Goal: Information Seeking & Learning: Learn about a topic

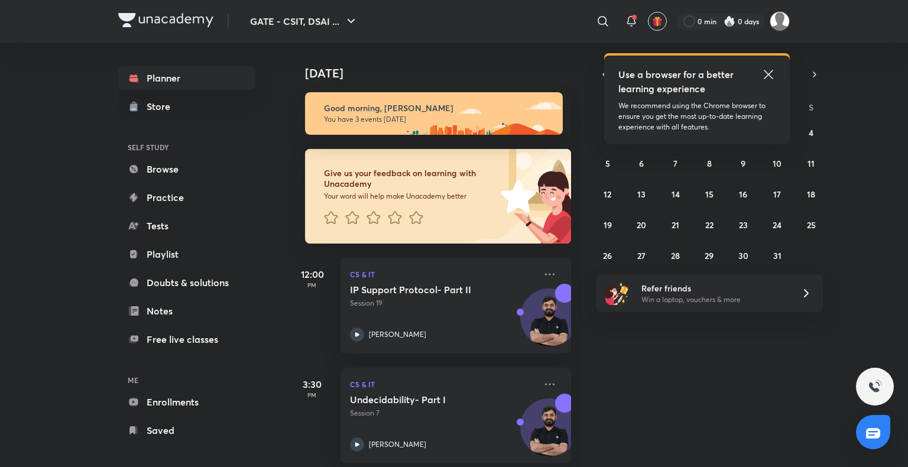
click at [771, 73] on icon at bounding box center [769, 74] width 14 height 14
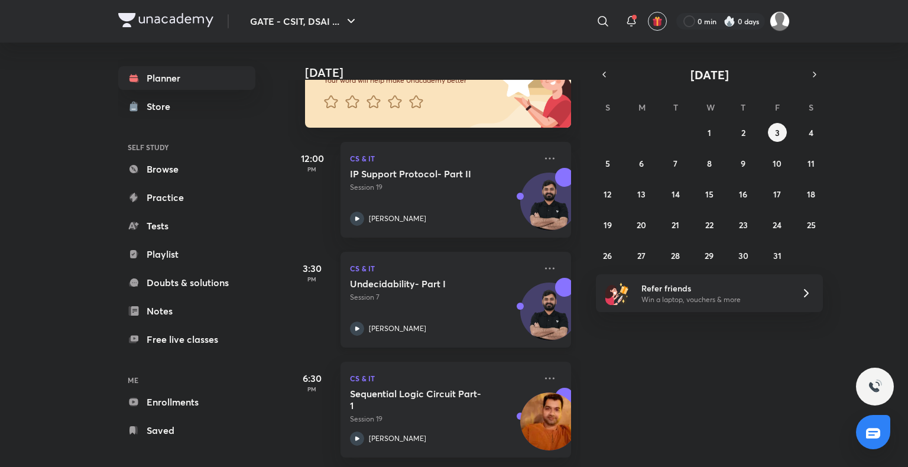
scroll to position [60, 0]
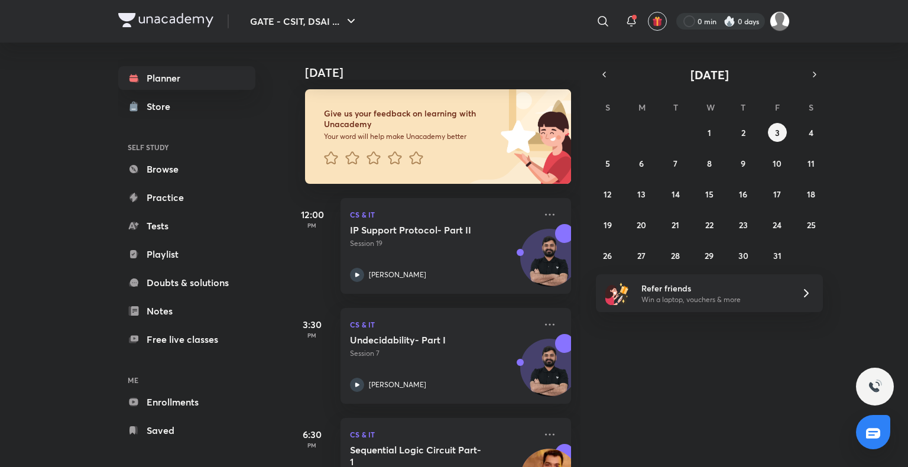
click at [721, 19] on div at bounding box center [721, 21] width 89 height 17
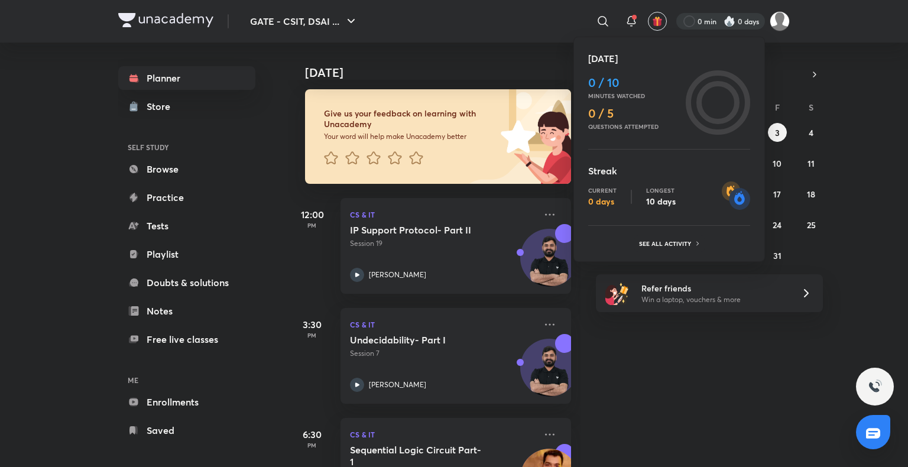
click at [863, 53] on div at bounding box center [454, 233] width 908 height 467
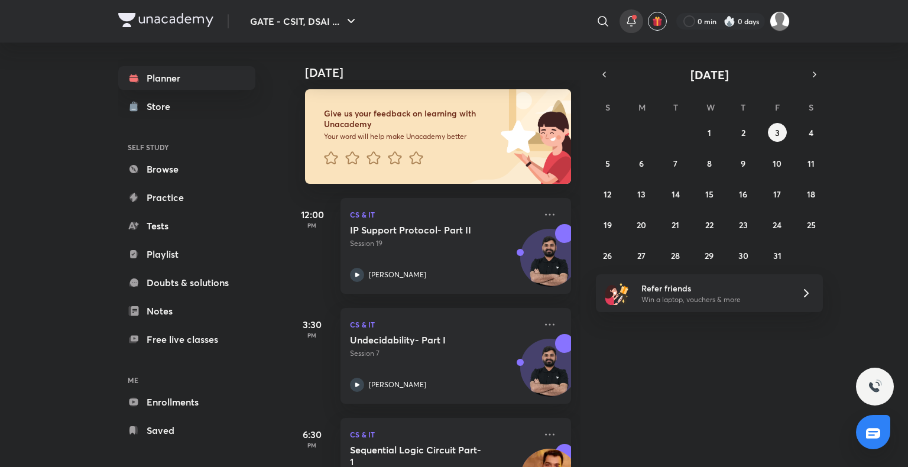
click at [633, 20] on icon at bounding box center [632, 21] width 14 height 14
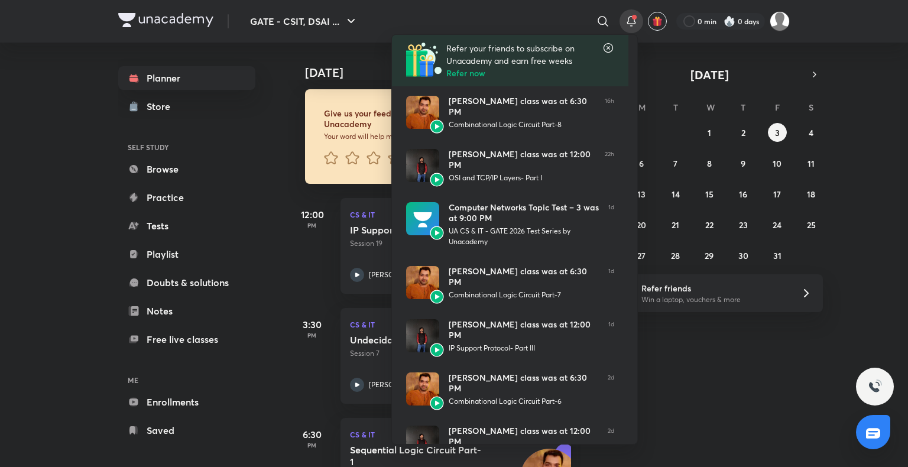
click at [611, 46] on icon at bounding box center [609, 48] width 12 height 12
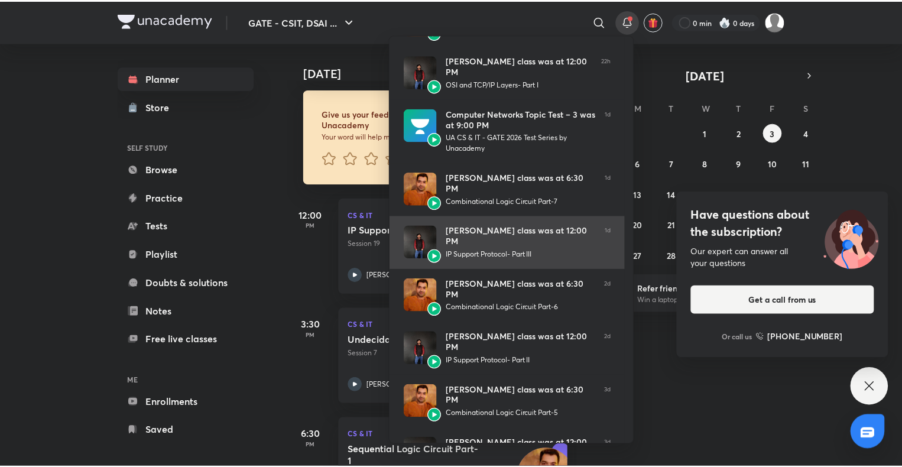
scroll to position [0, 0]
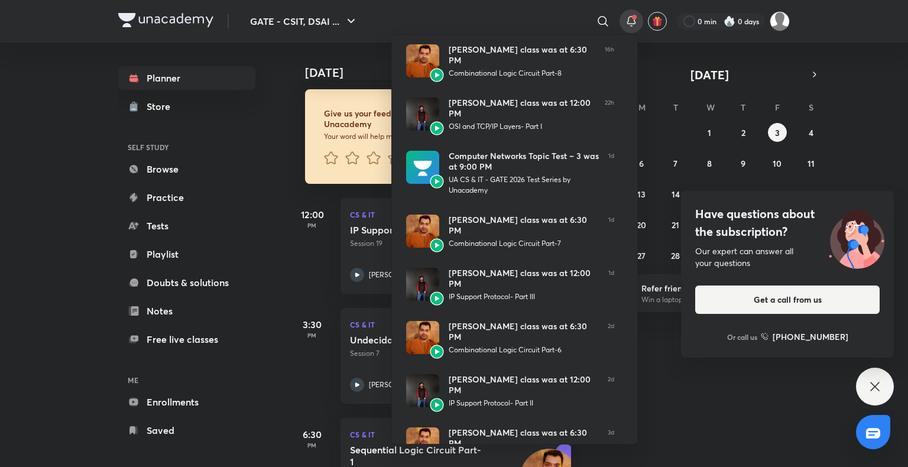
click at [902, 79] on div at bounding box center [454, 233] width 908 height 467
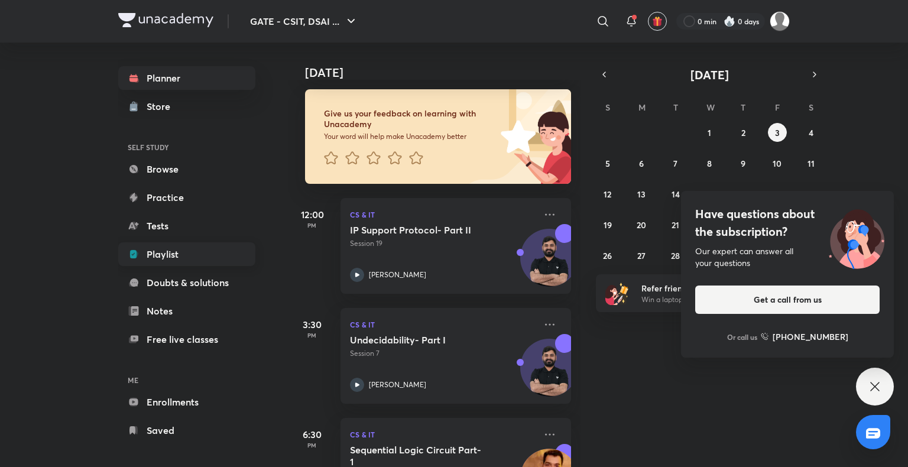
click at [170, 253] on link "Playlist" at bounding box center [186, 254] width 137 height 24
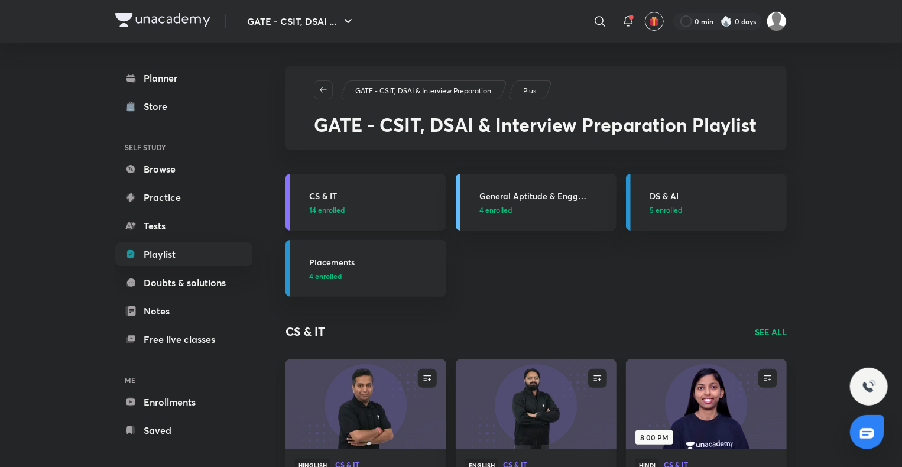
click at [330, 193] on h3 "CS & IT" at bounding box center [374, 196] width 130 height 12
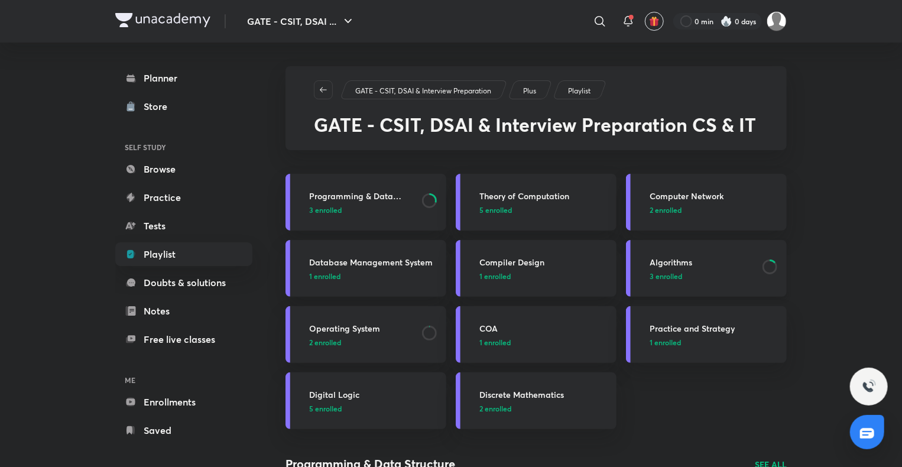
click at [667, 261] on h3 "Algorithms" at bounding box center [703, 262] width 106 height 12
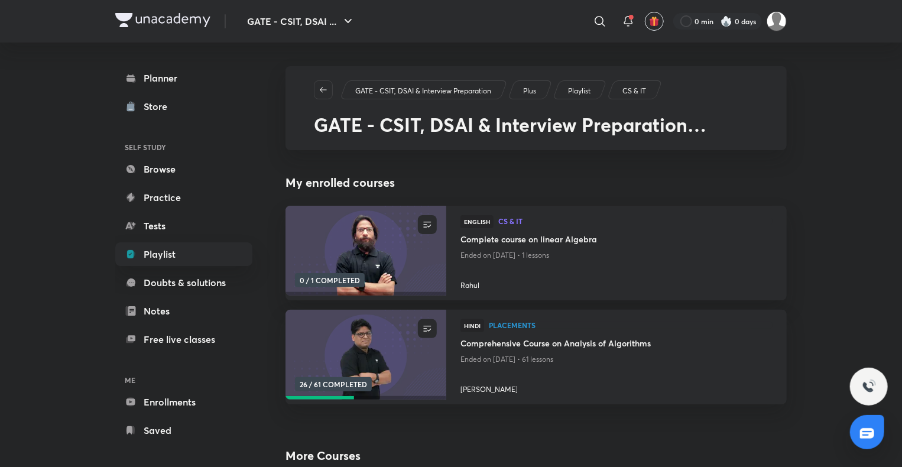
scroll to position [32, 0]
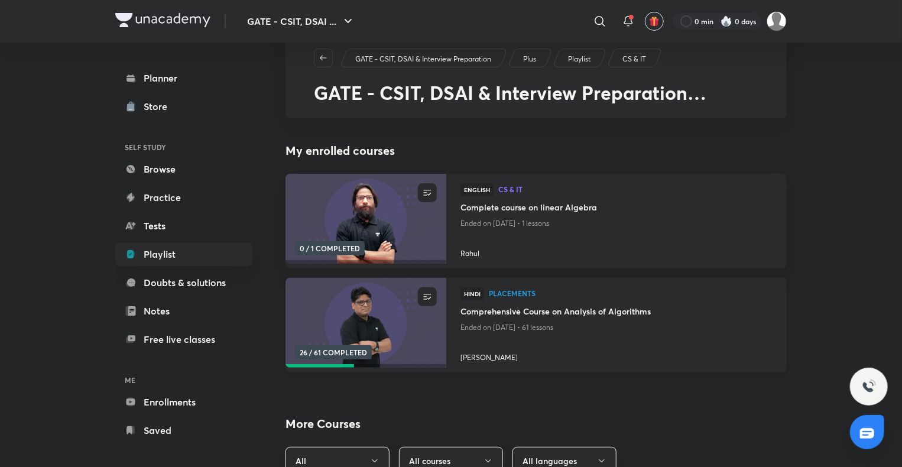
click at [564, 316] on h4 "Comprehensive Course on Analysis of Algorithms" at bounding box center [617, 312] width 312 height 15
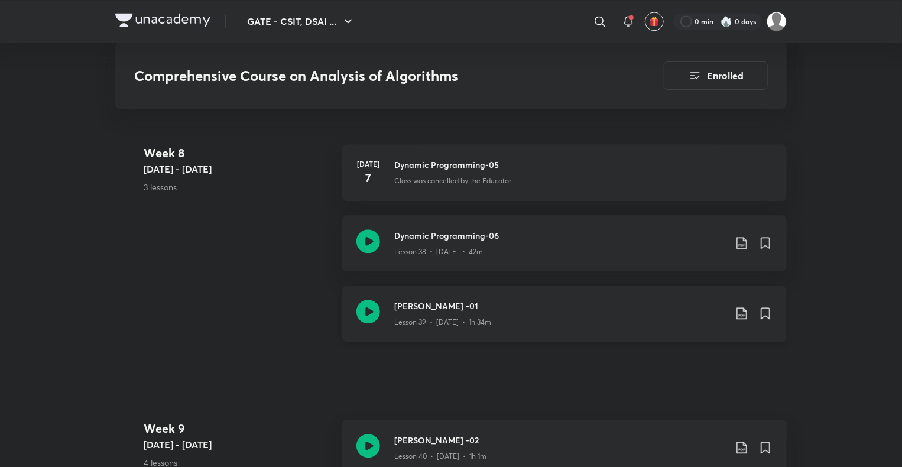
scroll to position [3642, 0]
click at [180, 16] on img at bounding box center [162, 20] width 95 height 14
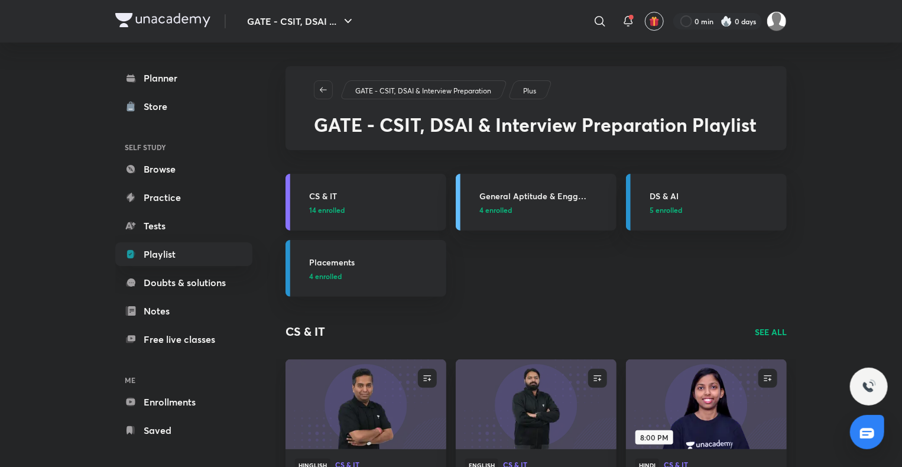
click at [331, 191] on h3 "CS & IT" at bounding box center [374, 196] width 130 height 12
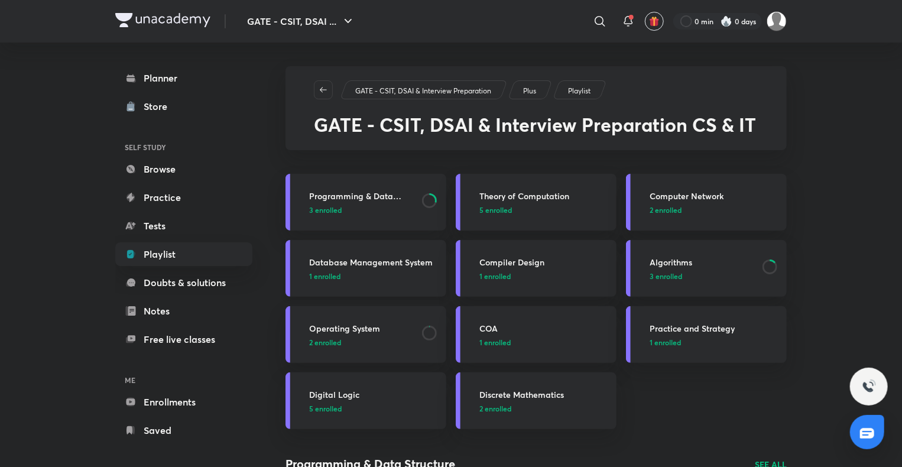
click at [360, 263] on h3 "Database Management System" at bounding box center [374, 262] width 130 height 12
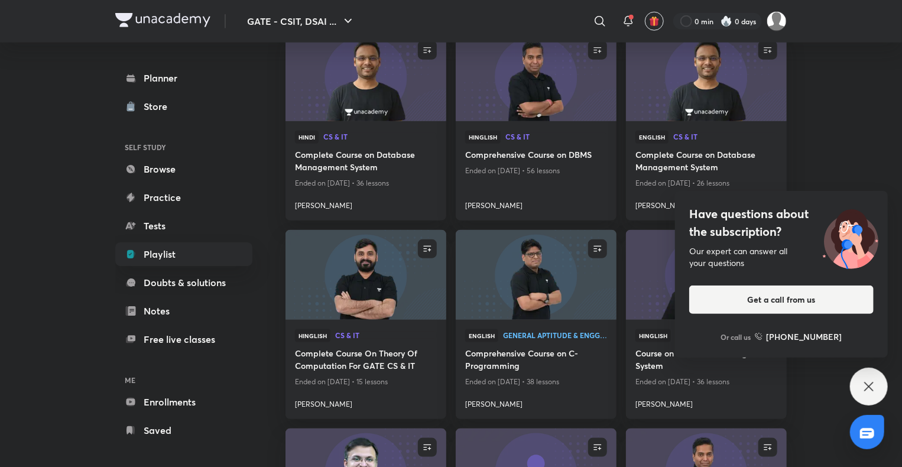
scroll to position [587, 0]
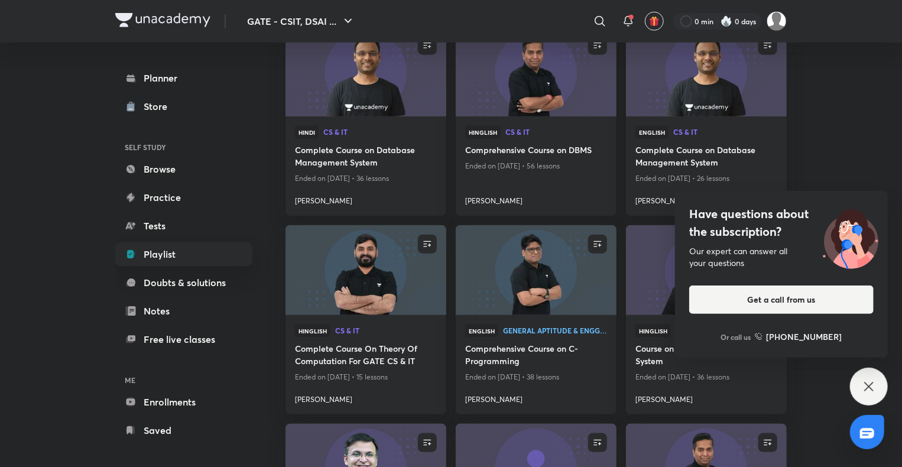
click at [862, 380] on icon at bounding box center [869, 387] width 14 height 14
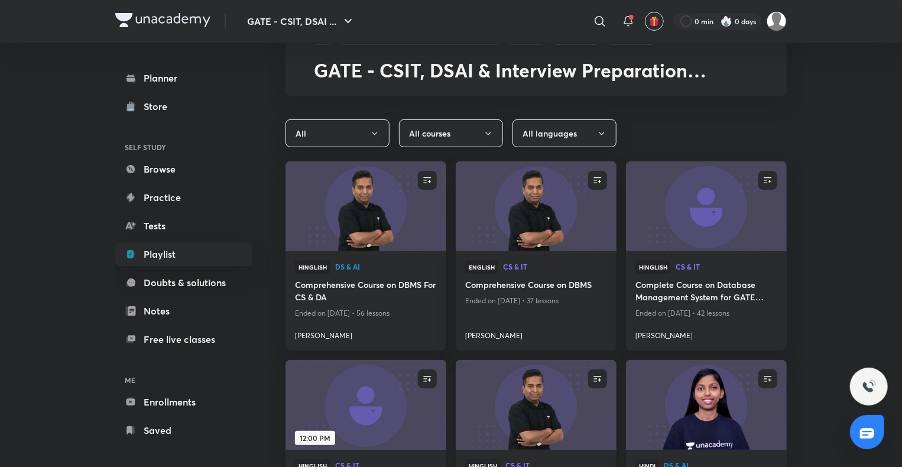
scroll to position [54, 0]
click at [564, 280] on h4 "Comprehensive Course on DBMS" at bounding box center [536, 286] width 142 height 15
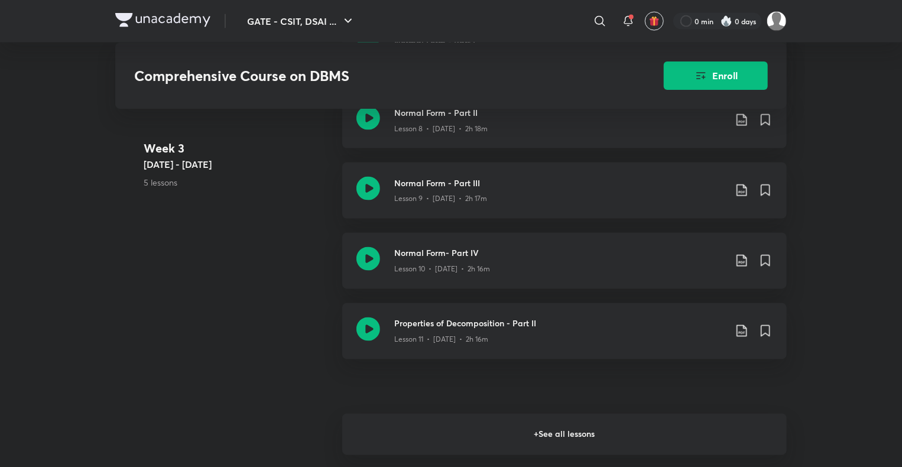
scroll to position [936, 0]
click at [464, 259] on h3 "Normal Form- Part IV" at bounding box center [559, 253] width 331 height 12
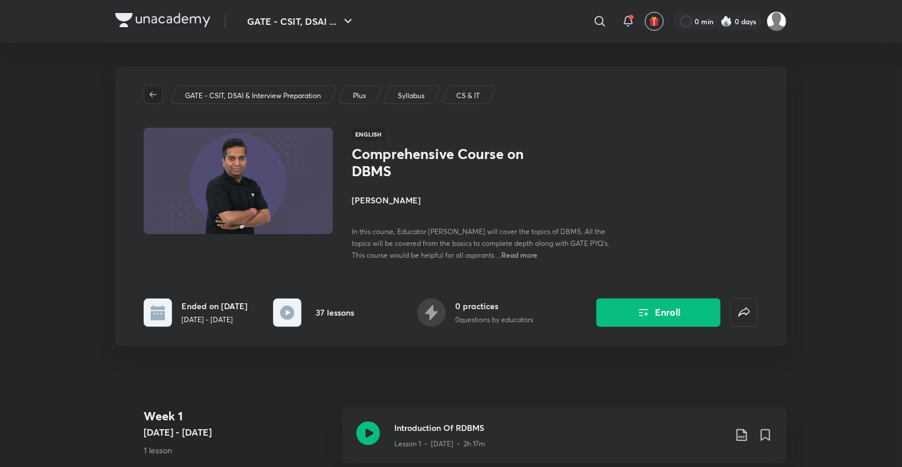
click at [159, 88] on button "button" at bounding box center [153, 94] width 19 height 19
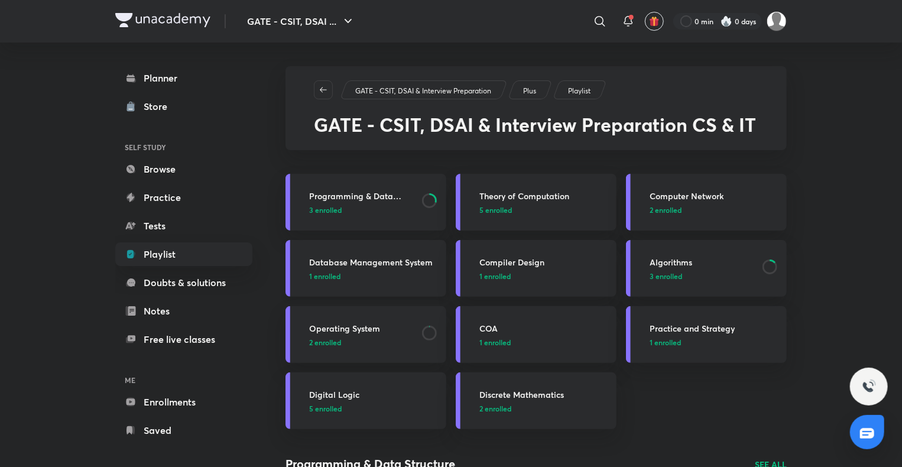
click at [402, 261] on h3 "Database Management System" at bounding box center [374, 262] width 130 height 12
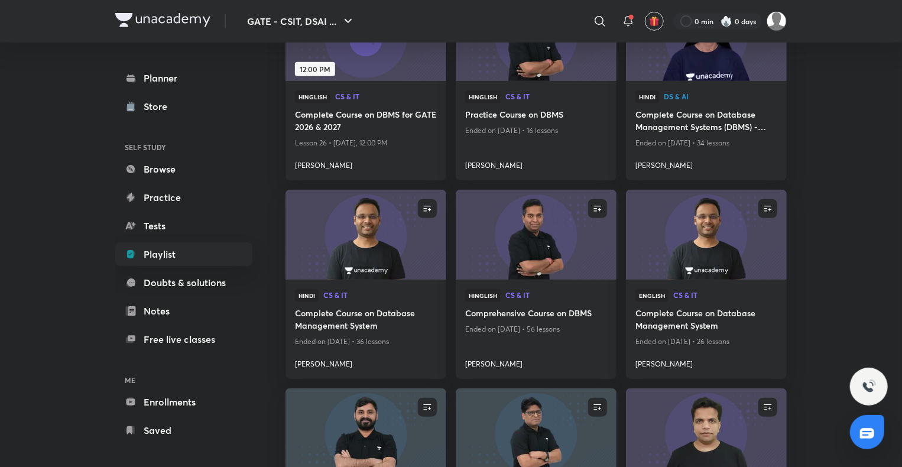
scroll to position [487, 0]
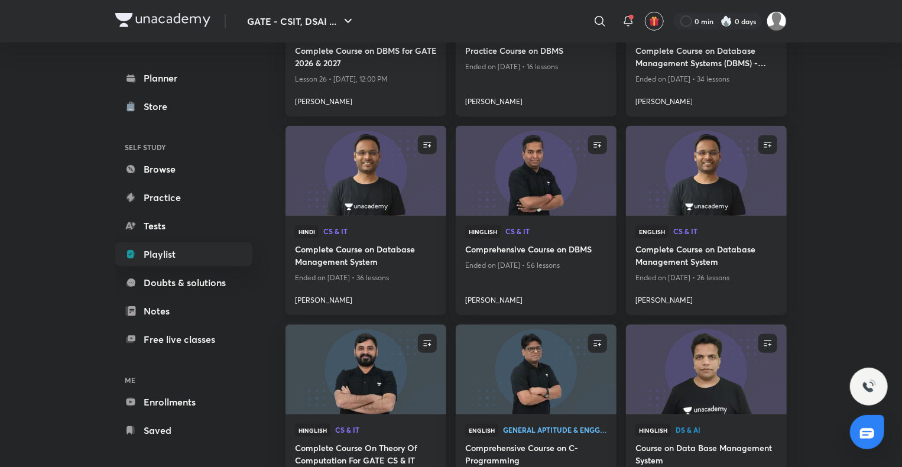
click at [357, 251] on h4 "Complete Course on Database Management System" at bounding box center [366, 256] width 142 height 27
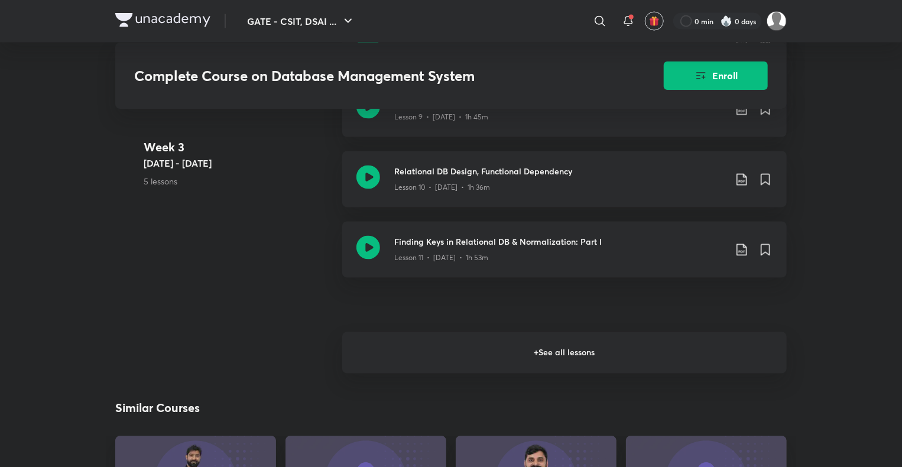
scroll to position [1033, 0]
click at [454, 345] on h6 "+ See all lessons" at bounding box center [564, 354] width 445 height 41
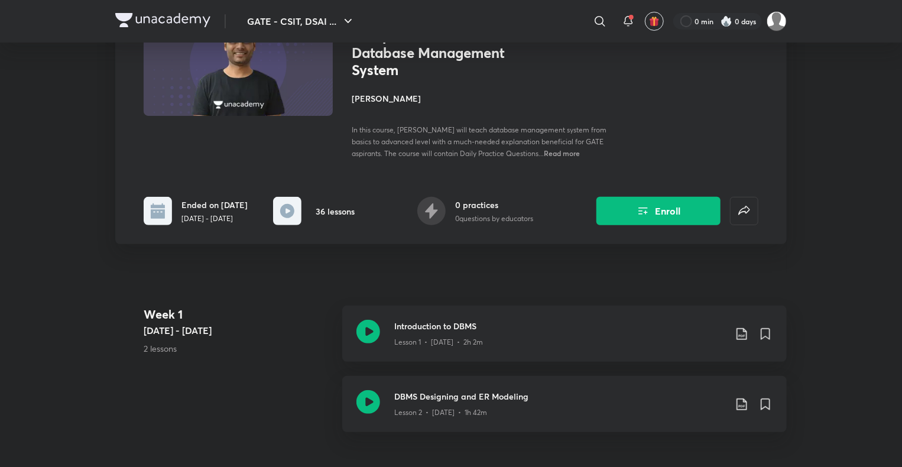
scroll to position [118, 0]
click at [460, 322] on h3 "Introduction to DBMS" at bounding box center [559, 326] width 331 height 12
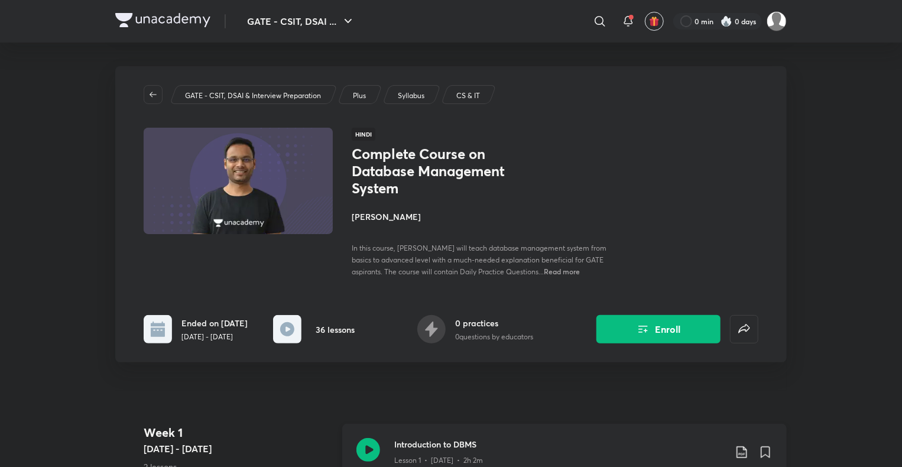
scroll to position [78, 0]
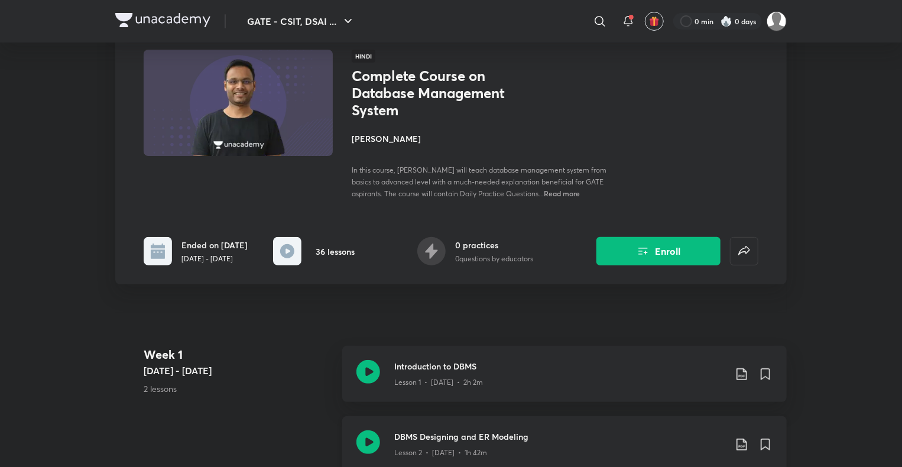
click at [483, 429] on div "DBMS Designing and ER Modeling Lesson 2 • [DATE] • 1h 42m" at bounding box center [564, 444] width 445 height 56
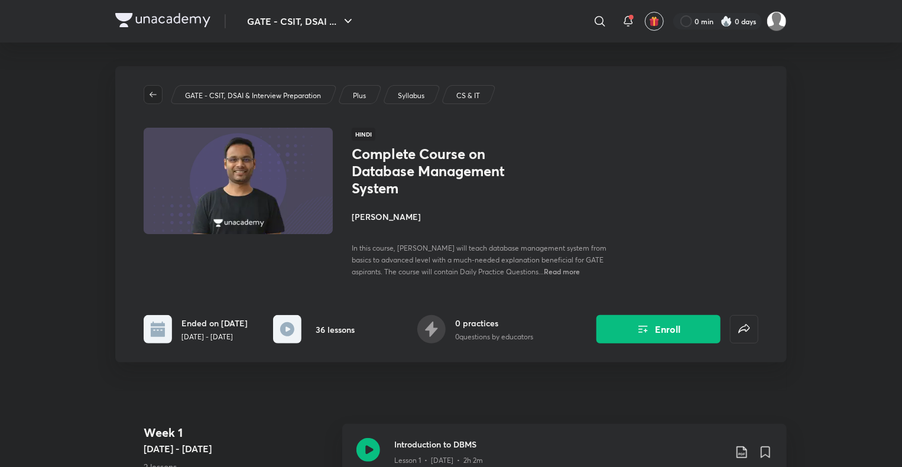
click at [157, 100] on button "button" at bounding box center [153, 94] width 19 height 19
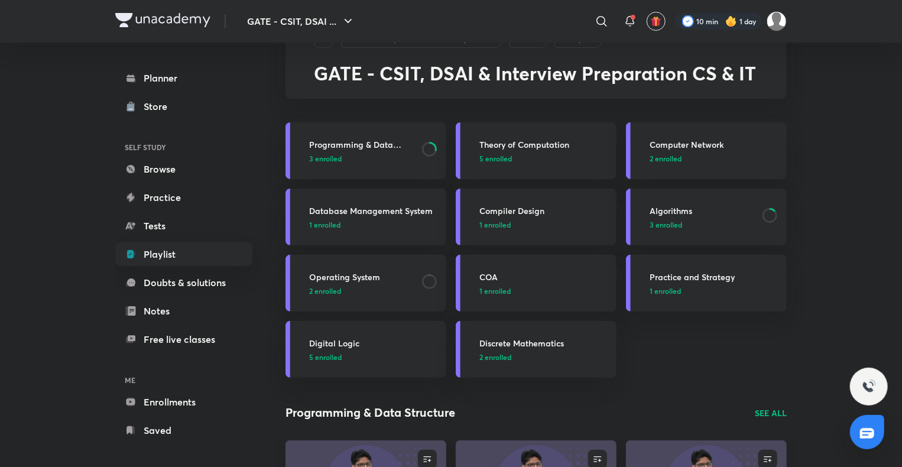
scroll to position [52, 0]
click at [538, 214] on h3 "Compiler Design" at bounding box center [545, 210] width 130 height 12
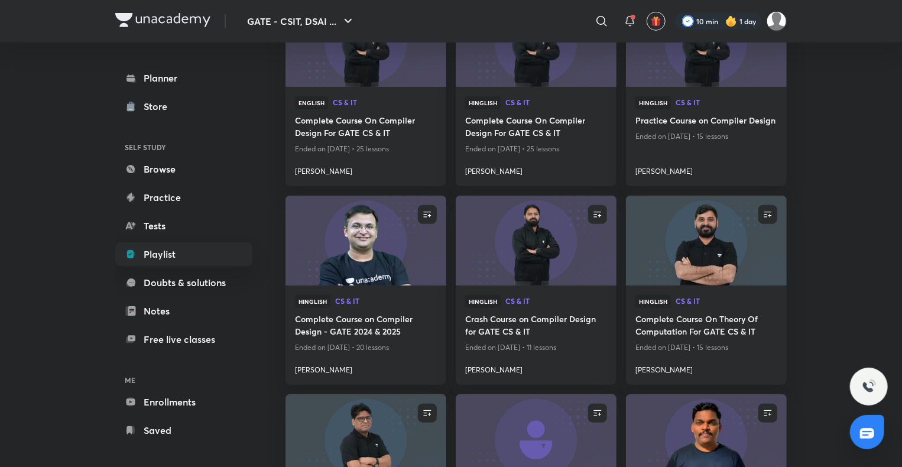
scroll to position [420, 0]
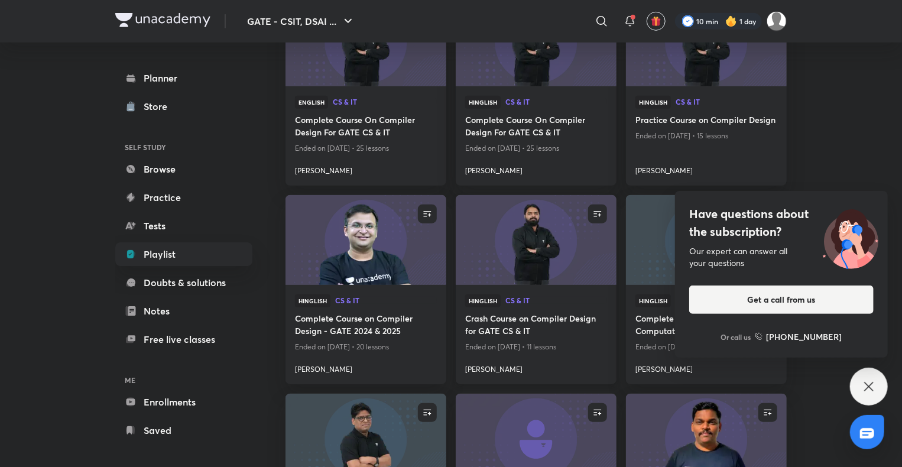
click at [505, 325] on h4 "Crash Course on Compiler Design for GATE CS & IT" at bounding box center [536, 325] width 142 height 27
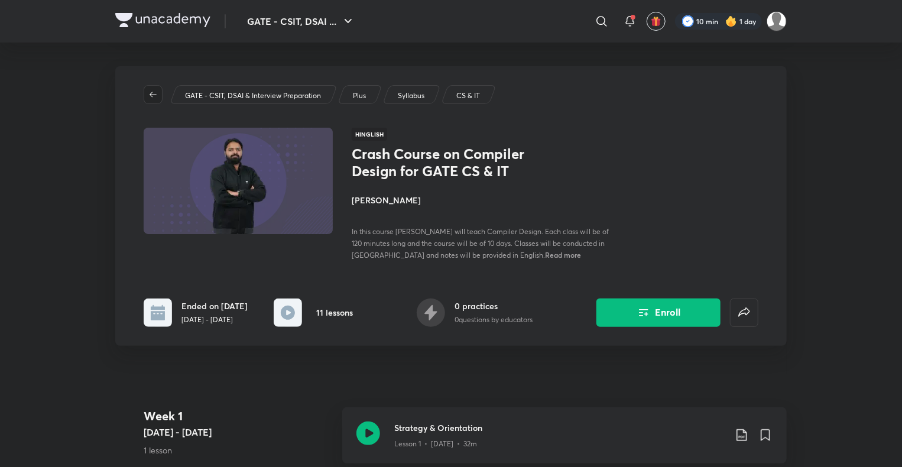
click at [156, 95] on icon "button" at bounding box center [153, 94] width 7 height 5
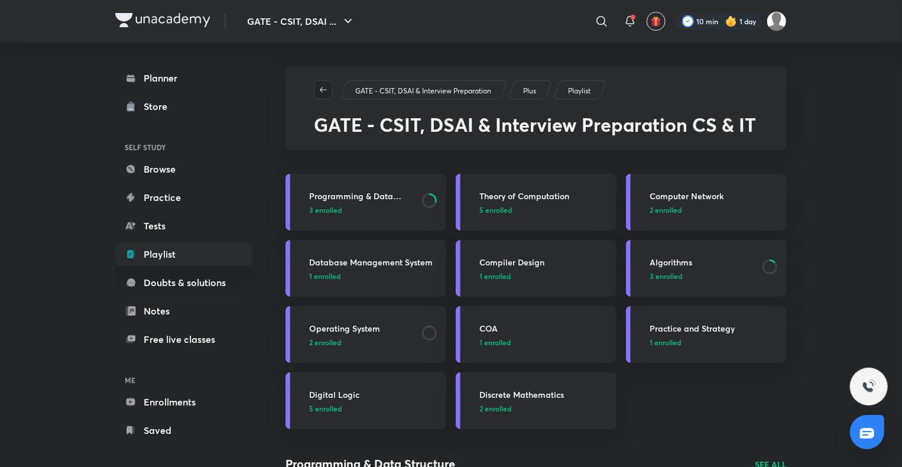
click at [324, 85] on icon "button" at bounding box center [323, 89] width 9 height 9
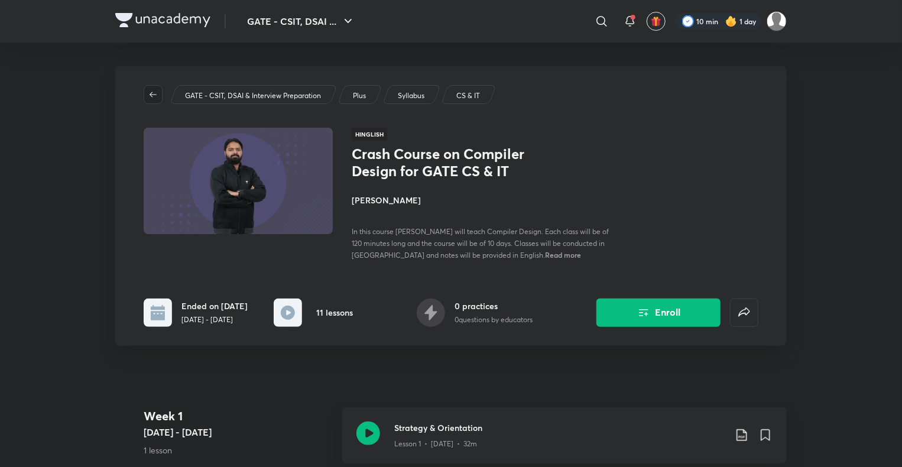
click at [155, 94] on icon "button" at bounding box center [153, 94] width 7 height 5
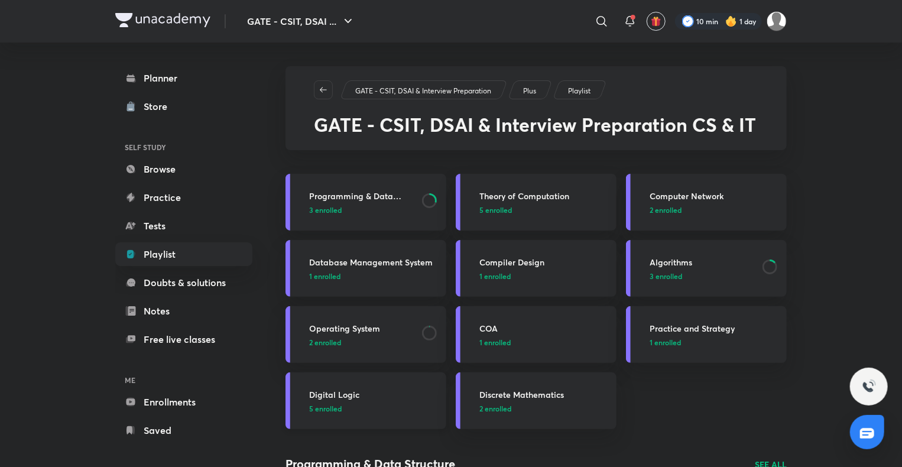
click at [351, 393] on h3 "Digital Logic" at bounding box center [374, 395] width 130 height 12
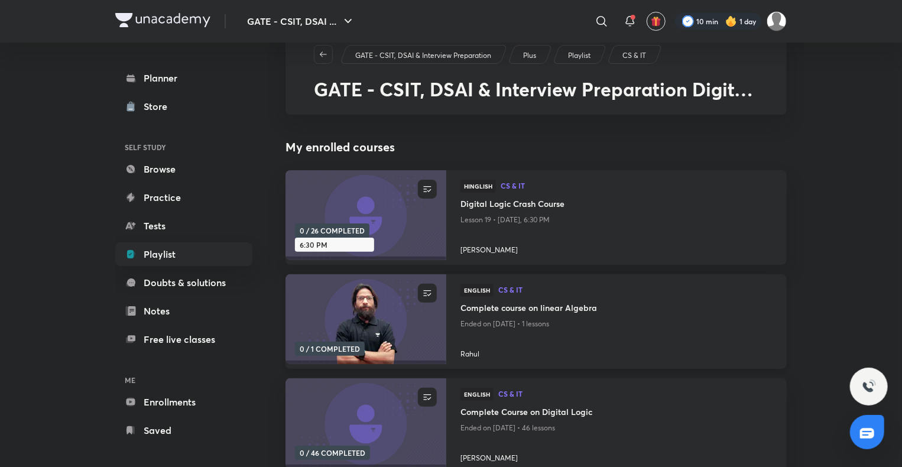
scroll to position [35, 0]
click at [522, 202] on h4 "Digital Logic Crash Course" at bounding box center [617, 205] width 312 height 15
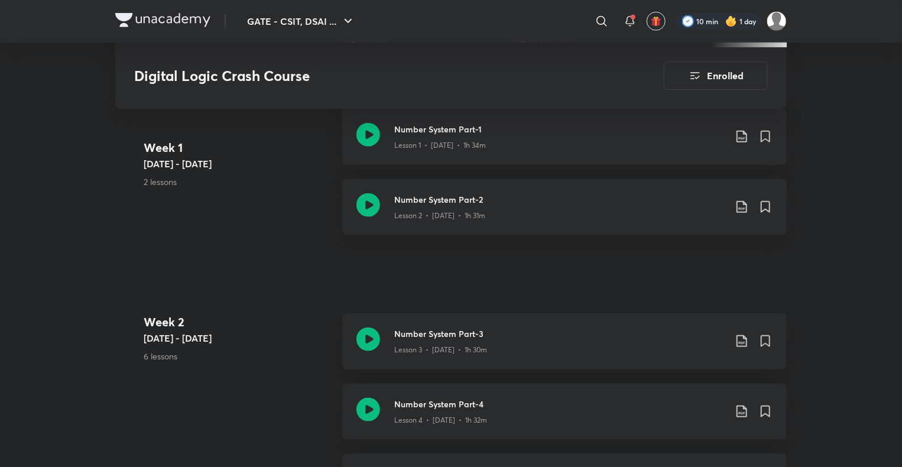
scroll to position [461, 0]
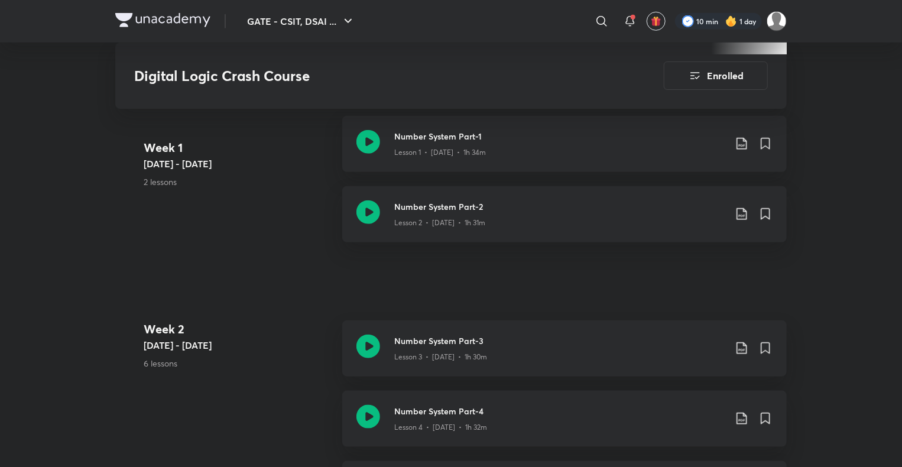
drag, startPoint x: 542, startPoint y: 275, endPoint x: 875, endPoint y: 192, distance: 343.1
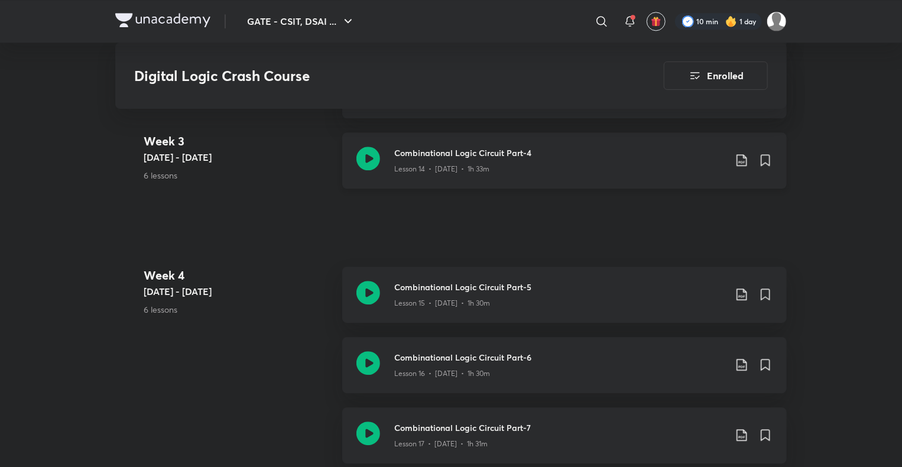
scroll to position [1490, 0]
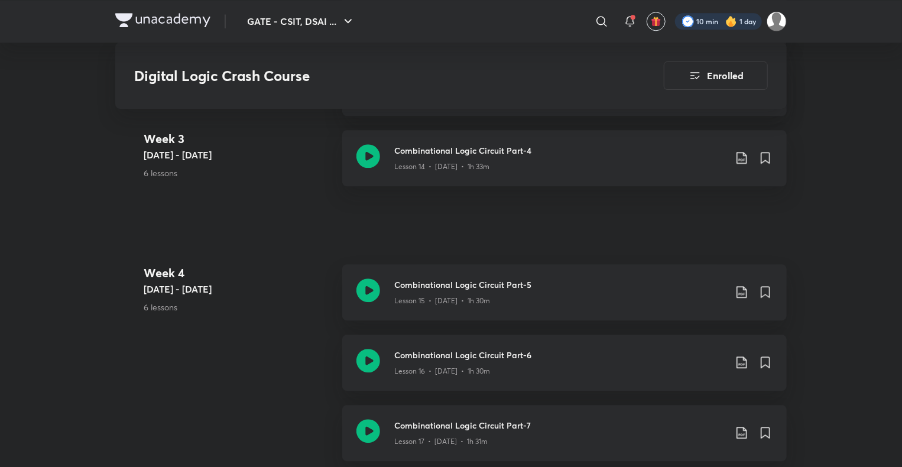
click at [710, 25] on div at bounding box center [718, 21] width 87 height 17
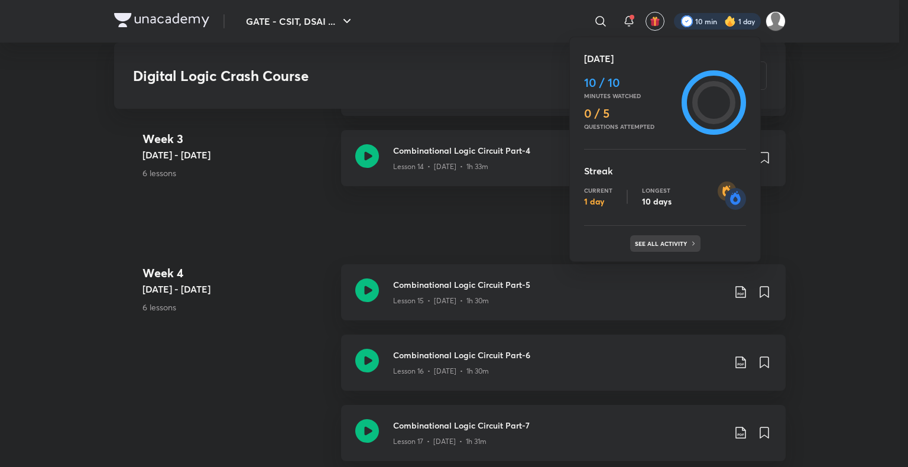
click at [679, 243] on p "See all activity" at bounding box center [662, 243] width 55 height 7
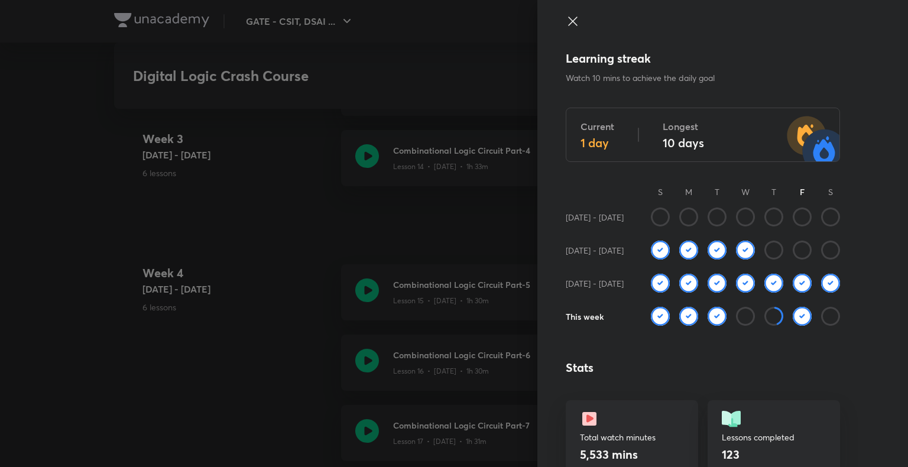
click at [566, 20] on icon at bounding box center [573, 21] width 14 height 14
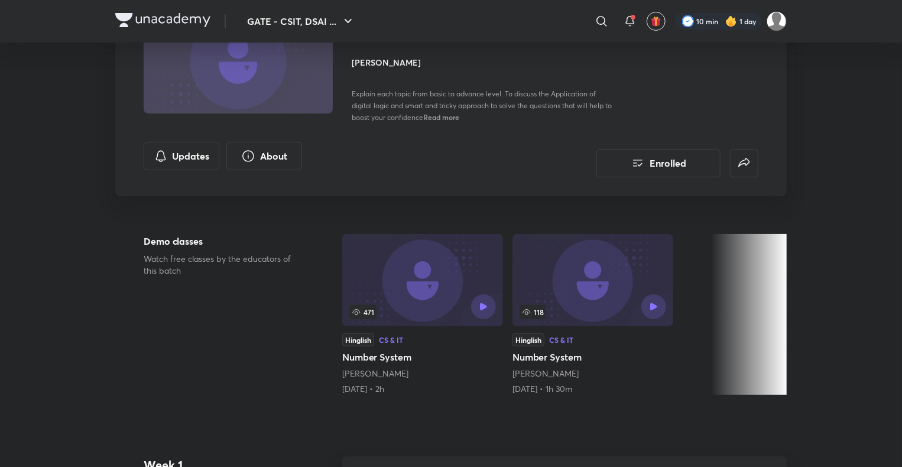
scroll to position [0, 0]
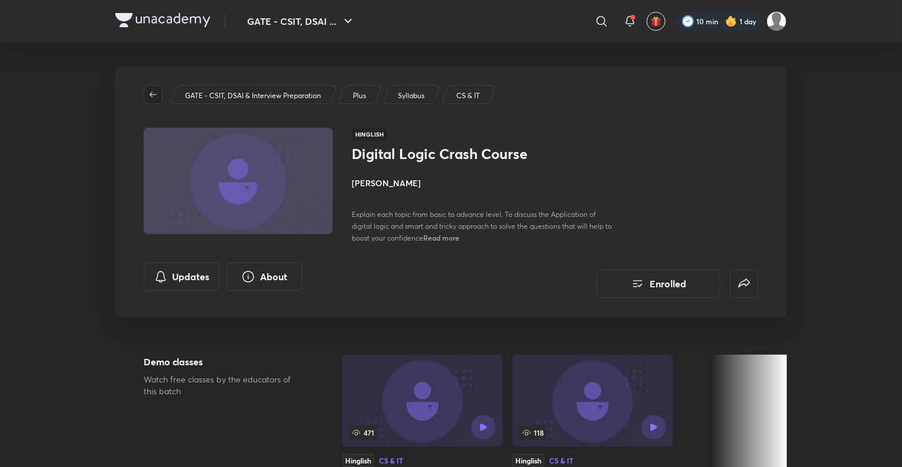
click at [155, 100] on button "button" at bounding box center [153, 94] width 19 height 19
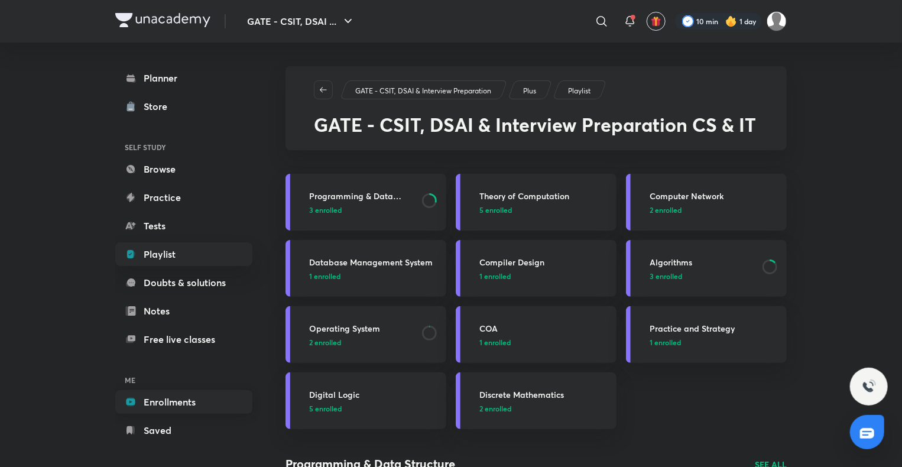
click at [177, 406] on link "Enrollments" at bounding box center [183, 402] width 137 height 24
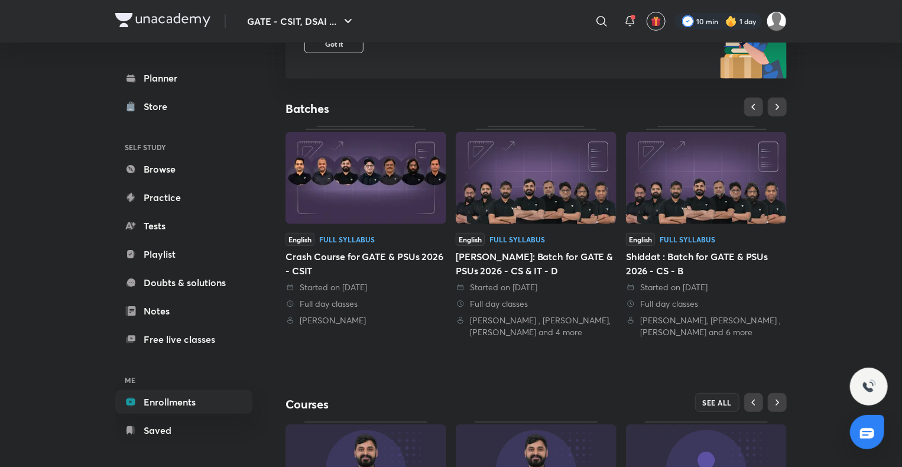
scroll to position [189, 0]
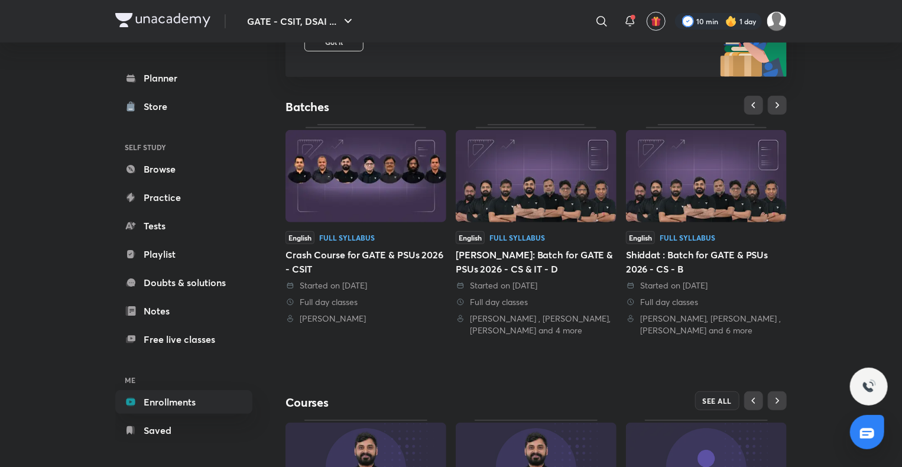
click at [407, 250] on div "Crash Course for GATE & PSUs 2026 - CSIT" at bounding box center [366, 262] width 161 height 28
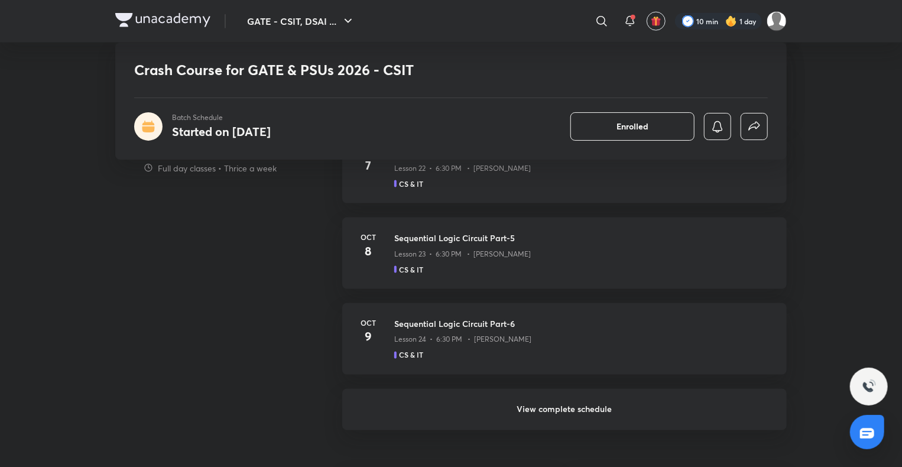
scroll to position [800, 0]
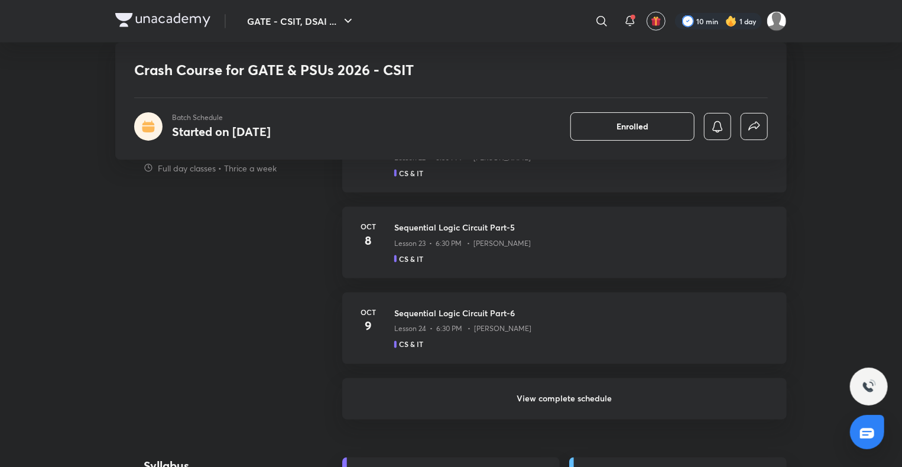
click at [545, 399] on h6 "View complete schedule" at bounding box center [564, 398] width 445 height 41
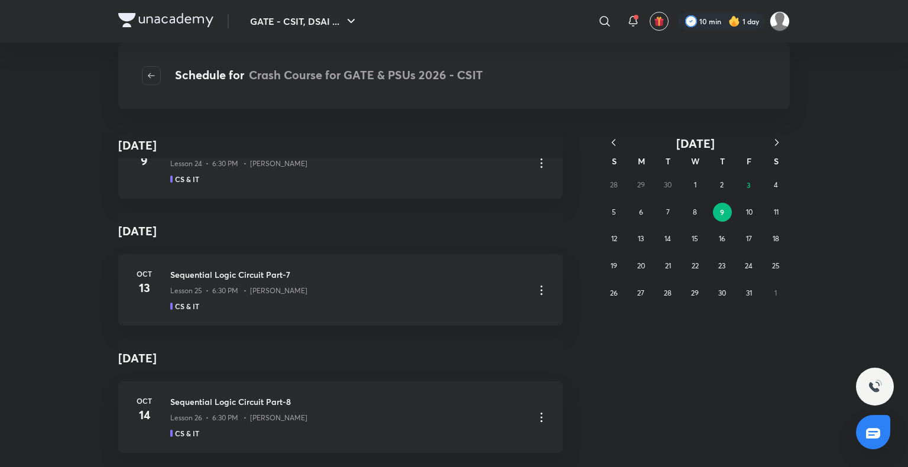
scroll to position [686, 0]
click at [748, 212] on abbr "10" at bounding box center [749, 212] width 7 height 9
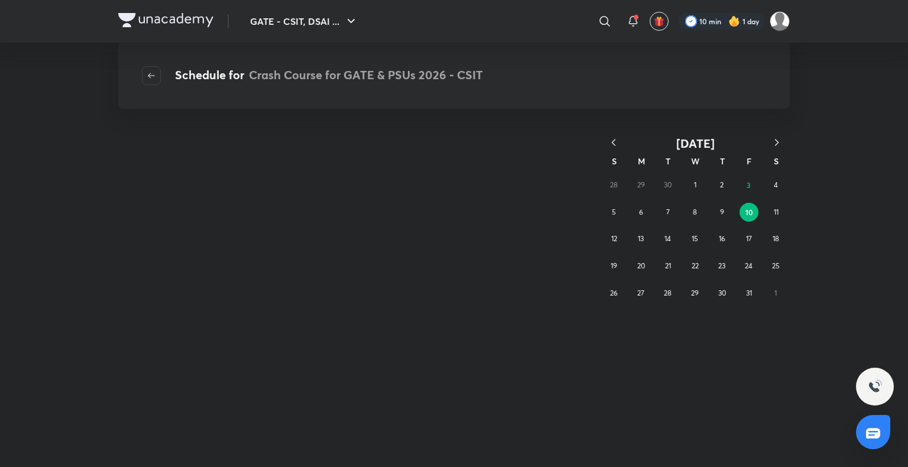
scroll to position [0, 0]
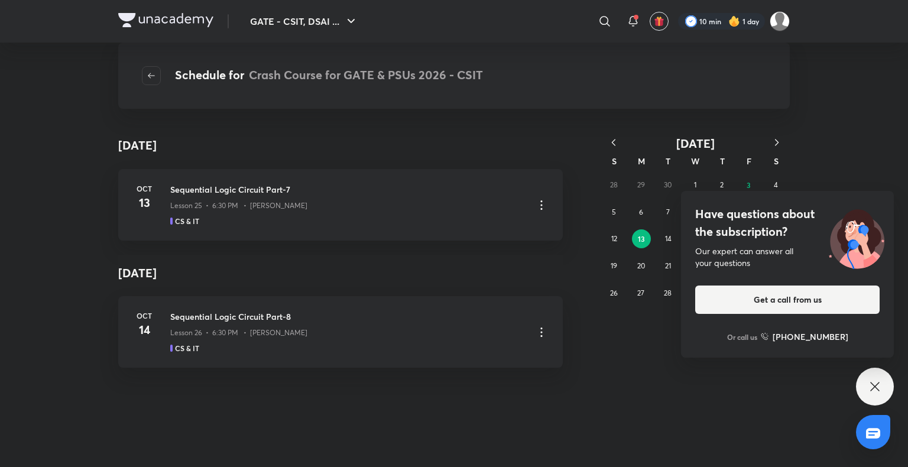
click at [868, 389] on icon at bounding box center [875, 387] width 14 height 14
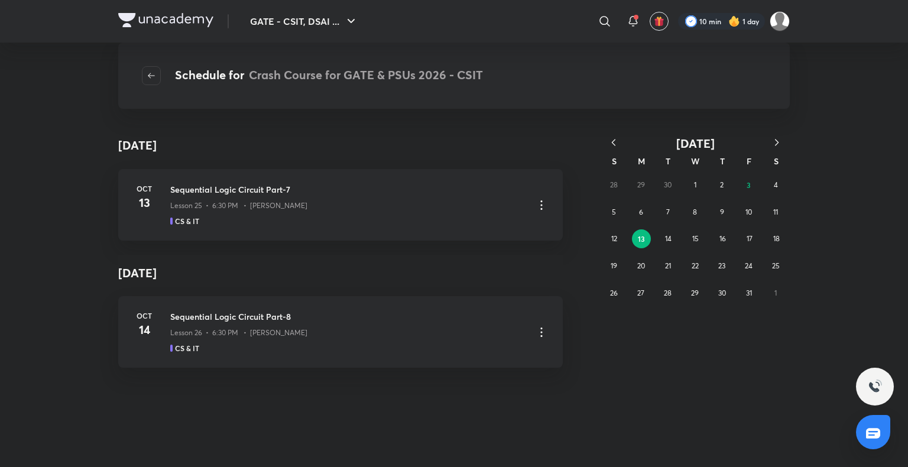
click at [679, 242] on div "28 29 30 1 2 3 4 5 6 7 8 9 10 11 12 13 14 15 16 17 18 19 20 21 22 23 24 25 26 2…" at bounding box center [695, 239] width 189 height 135
click at [668, 242] on abbr "14" at bounding box center [668, 238] width 7 height 9
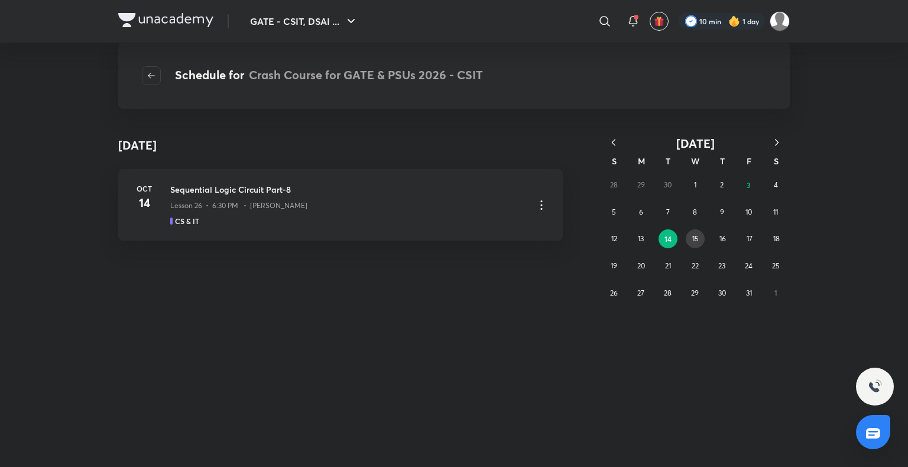
click at [695, 235] on abbr "15" at bounding box center [696, 238] width 7 height 9
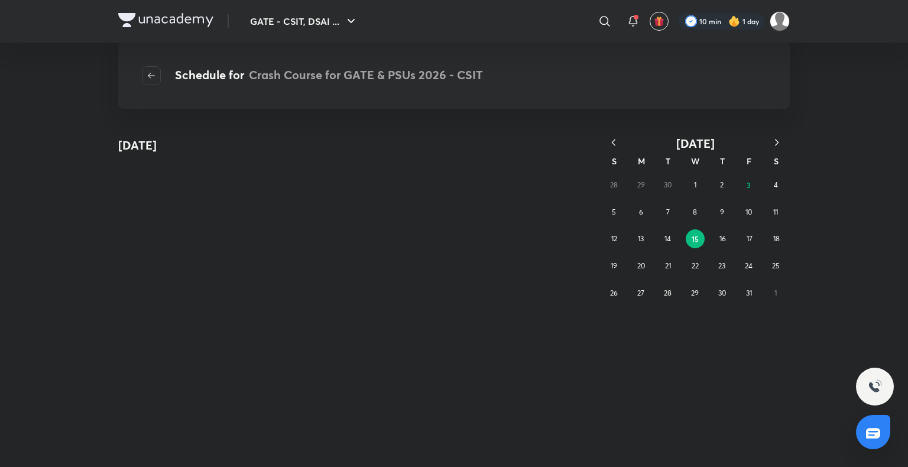
click at [672, 183] on div "28 29 30 1 2 3 4 5 6 7 8 9 10 11 12 13 14 15 16 17 18 19 20 21 22 23 24 25 26 2…" at bounding box center [695, 239] width 189 height 135
click at [702, 184] on button "1" at bounding box center [695, 185] width 19 height 19
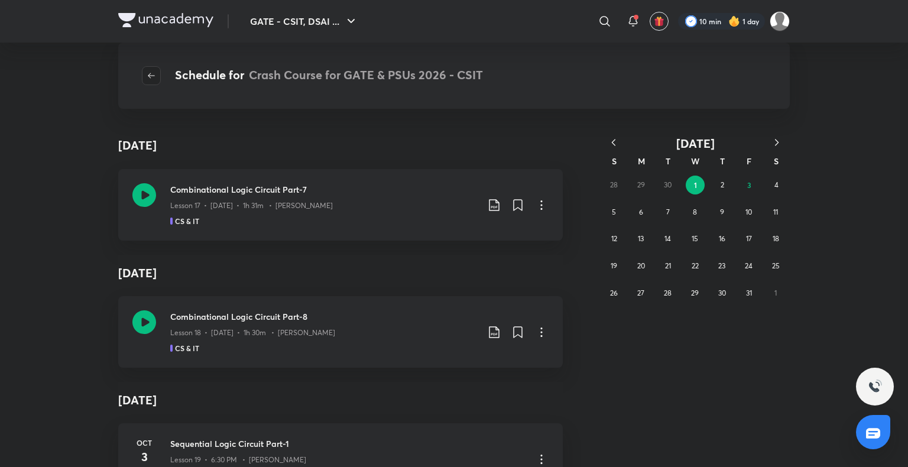
click at [156, 77] on icon "button" at bounding box center [151, 75] width 9 height 9
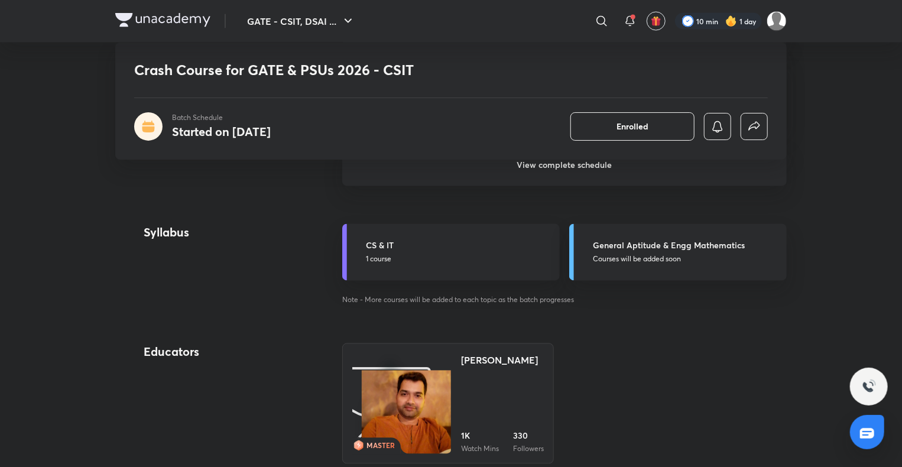
scroll to position [1031, 0]
click at [383, 243] on h5 "CS & IT" at bounding box center [459, 247] width 187 height 12
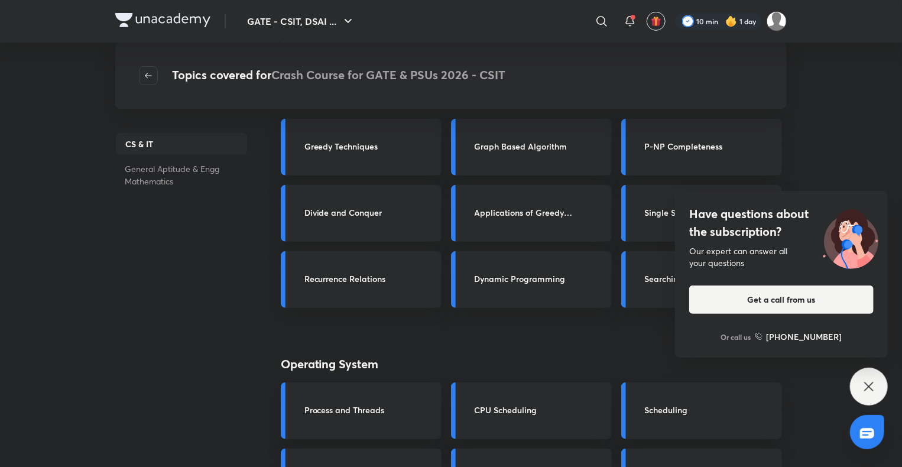
scroll to position [2498, 0]
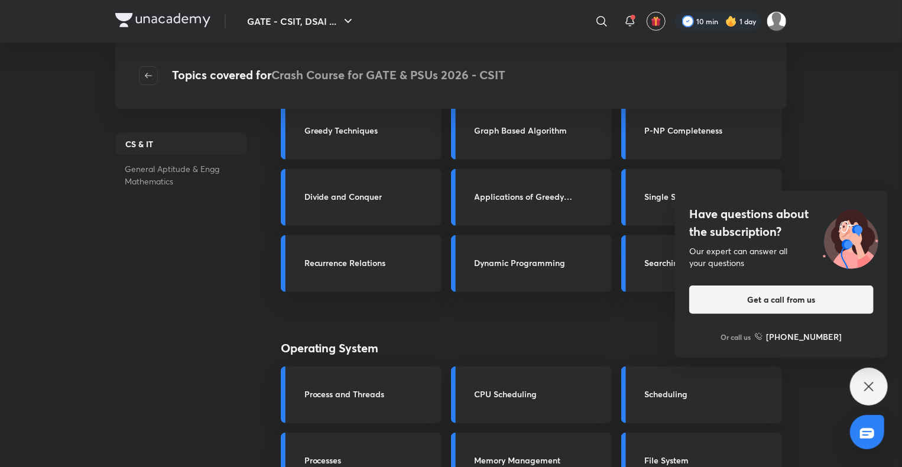
click at [871, 389] on icon at bounding box center [869, 387] width 14 height 14
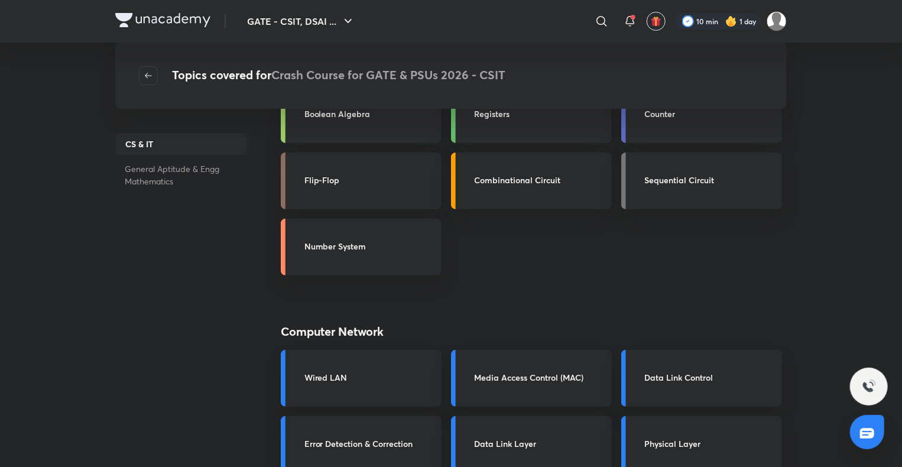
scroll to position [0, 0]
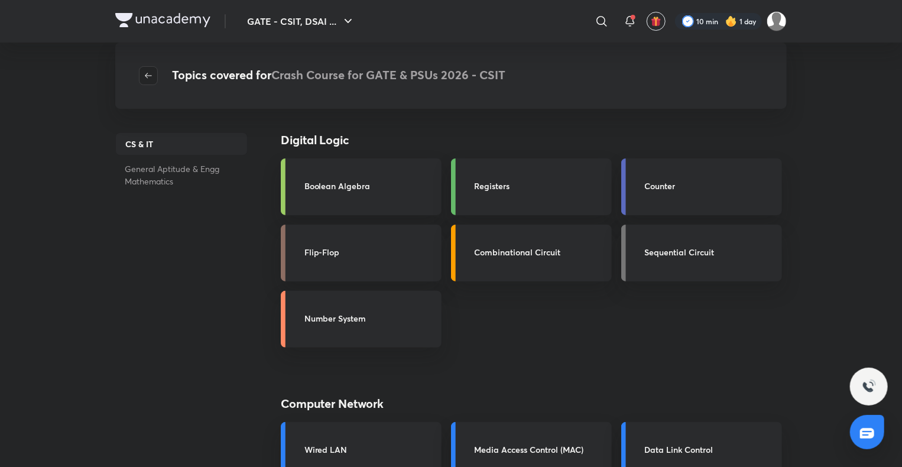
click at [150, 77] on icon "button" at bounding box center [148, 75] width 9 height 9
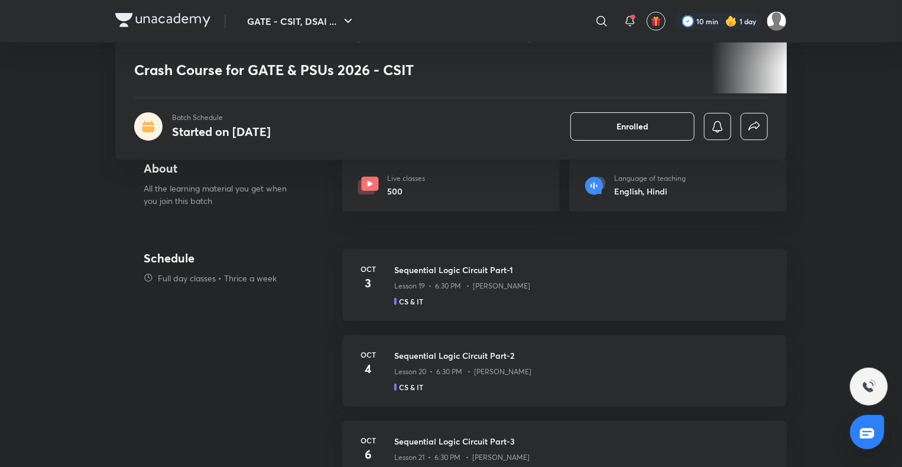
scroll to position [415, 0]
click at [177, 266] on div "Schedule Full day classes • Thrice a week" at bounding box center [238, 291] width 189 height 86
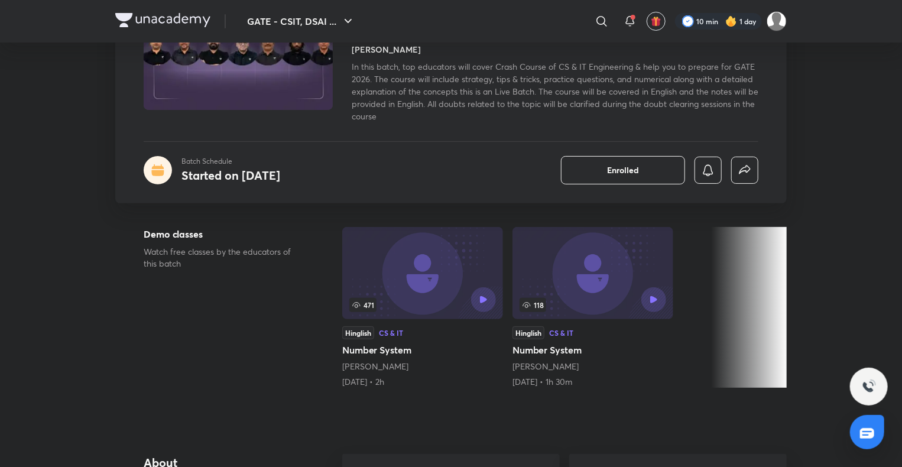
scroll to position [0, 0]
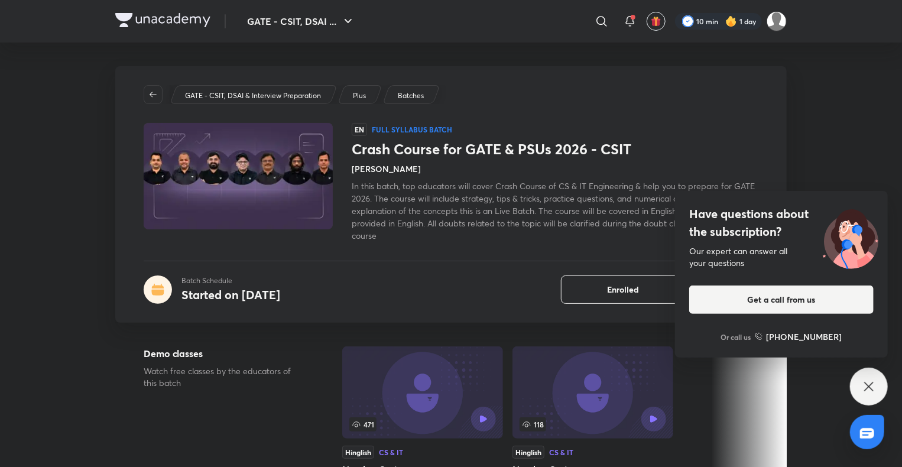
click at [866, 384] on icon at bounding box center [869, 387] width 14 height 14
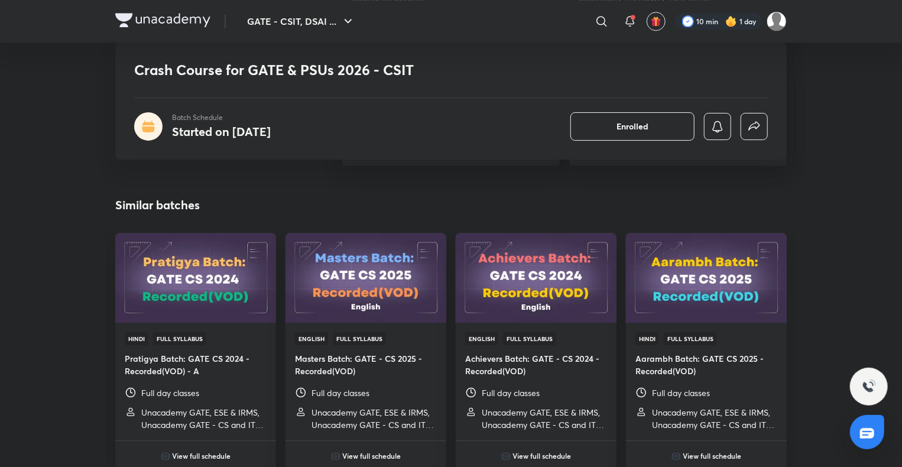
scroll to position [1679, 0]
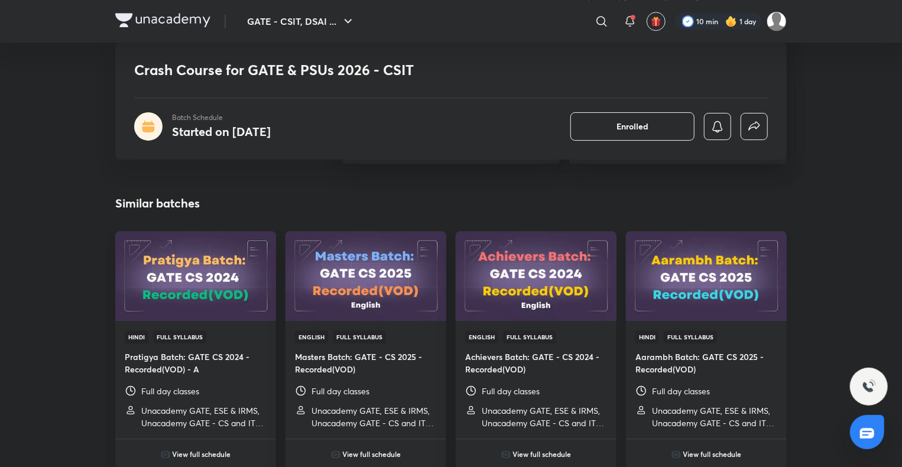
click at [672, 360] on h4 "Aarambh Batch: GATE CS 2025 - Recorded(VOD)" at bounding box center [707, 363] width 142 height 25
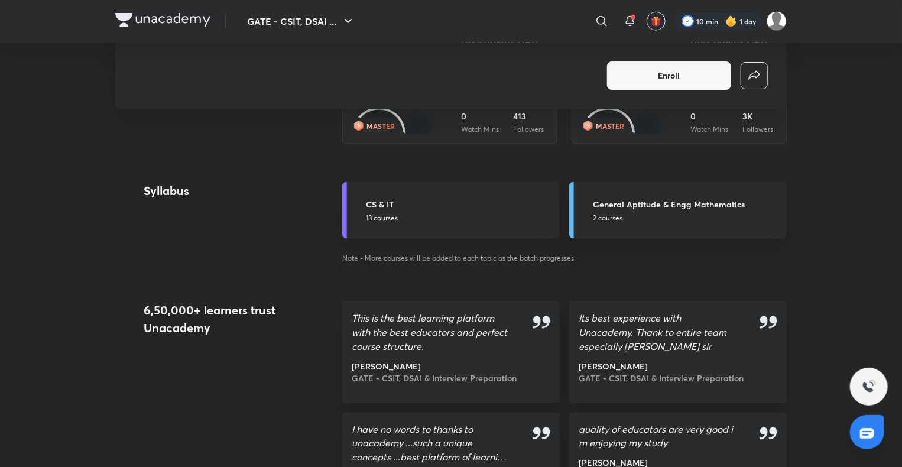
scroll to position [693, 0]
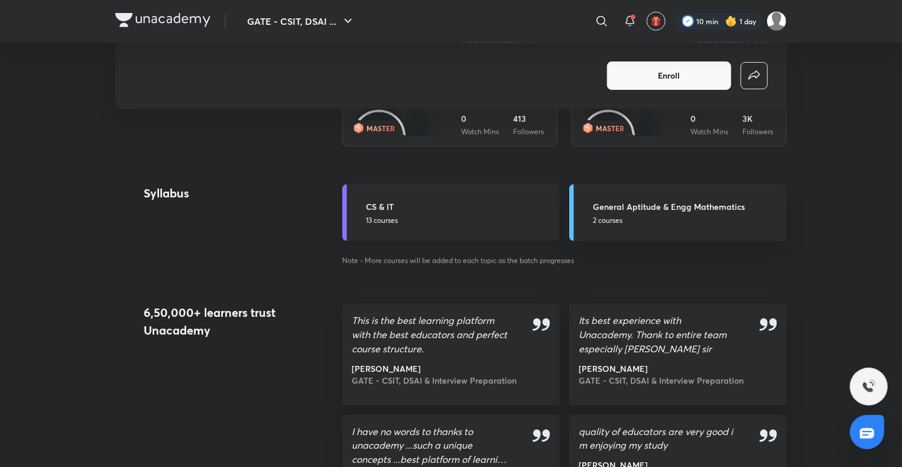
click at [381, 202] on h5 "CS & IT" at bounding box center [459, 206] width 187 height 12
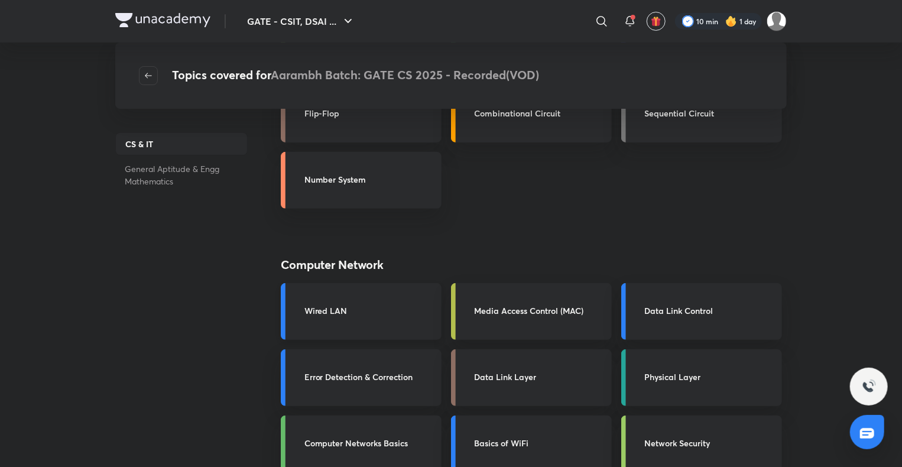
scroll to position [132, 0]
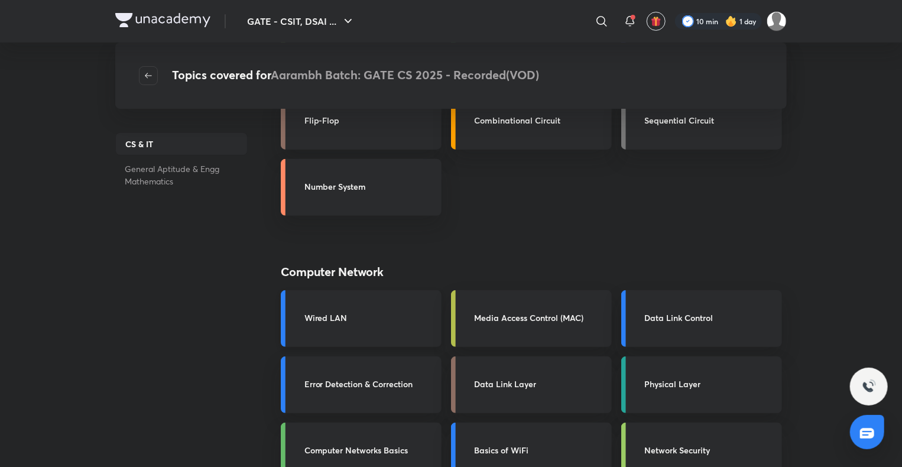
click at [340, 315] on h3 "Wired LAN" at bounding box center [370, 318] width 130 height 12
click at [532, 313] on h3 "Media Access Control (MAC)" at bounding box center [540, 318] width 130 height 12
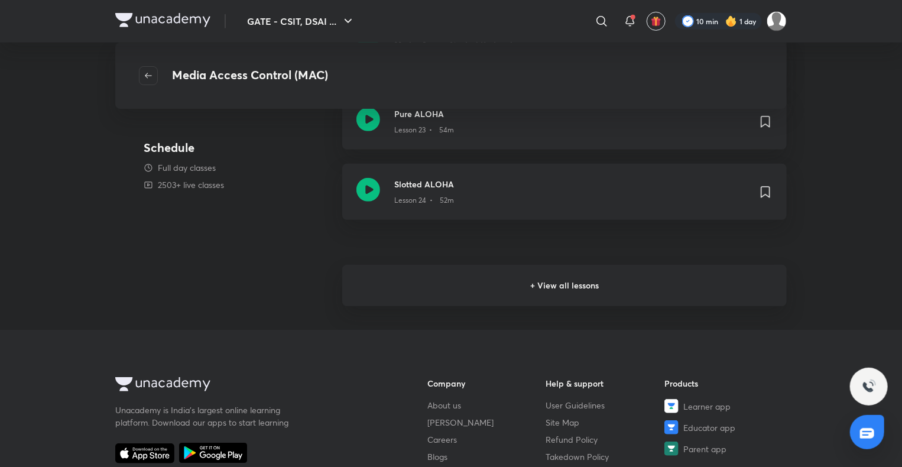
scroll to position [284, 0]
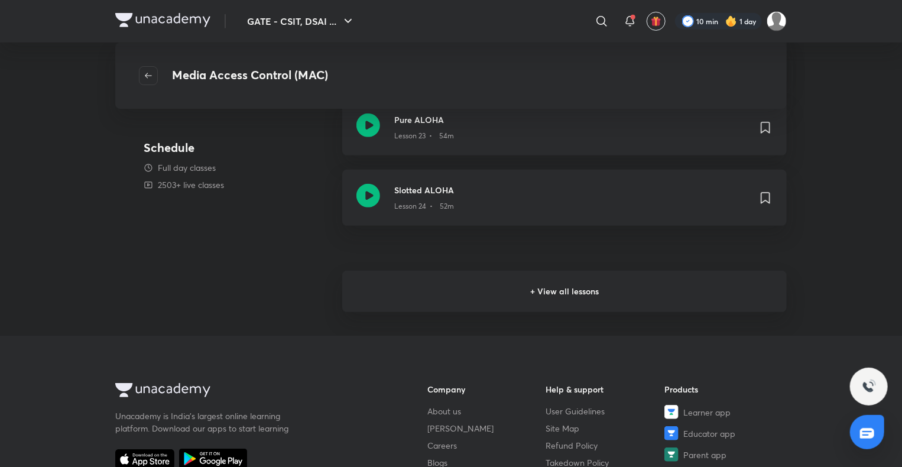
click at [506, 292] on h6 "+ View all lessons" at bounding box center [564, 291] width 445 height 41
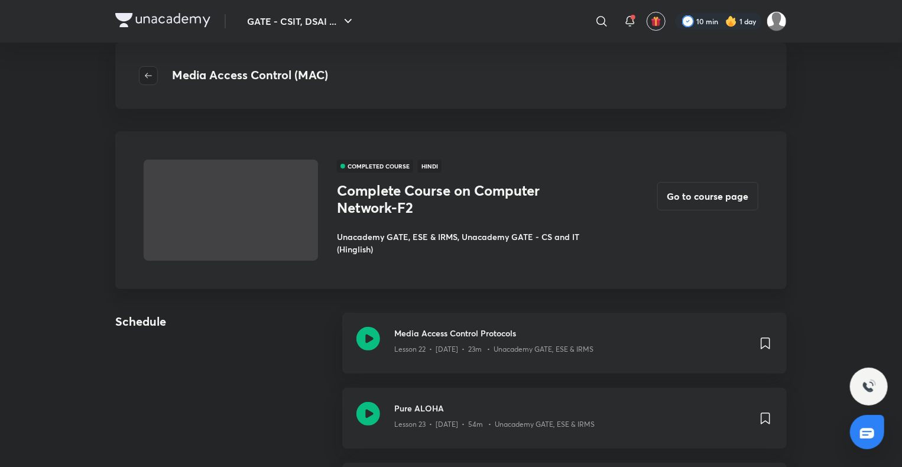
click at [147, 75] on icon "button" at bounding box center [148, 75] width 9 height 9
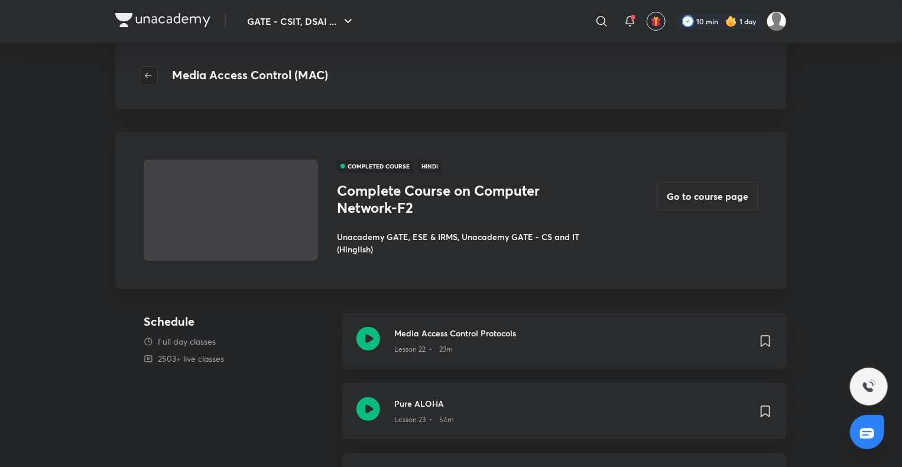
click at [157, 80] on button "button" at bounding box center [148, 75] width 19 height 19
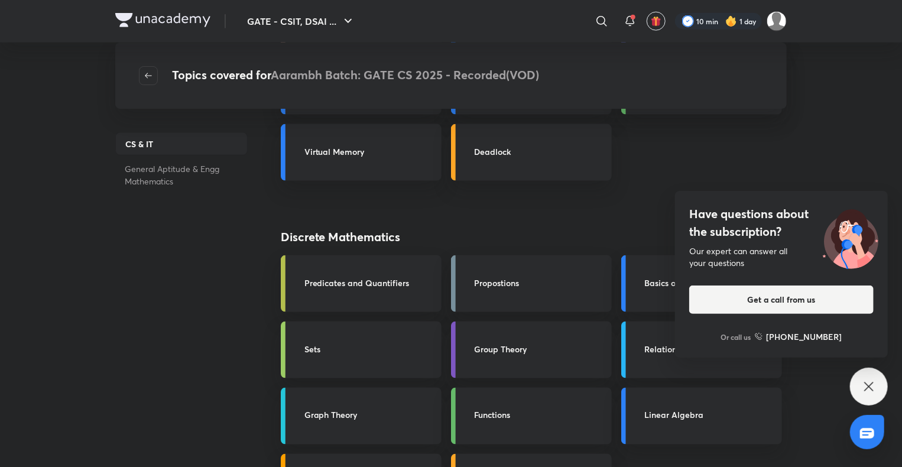
scroll to position [3006, 0]
drag, startPoint x: 870, startPoint y: 392, endPoint x: 499, endPoint y: 372, distance: 371.3
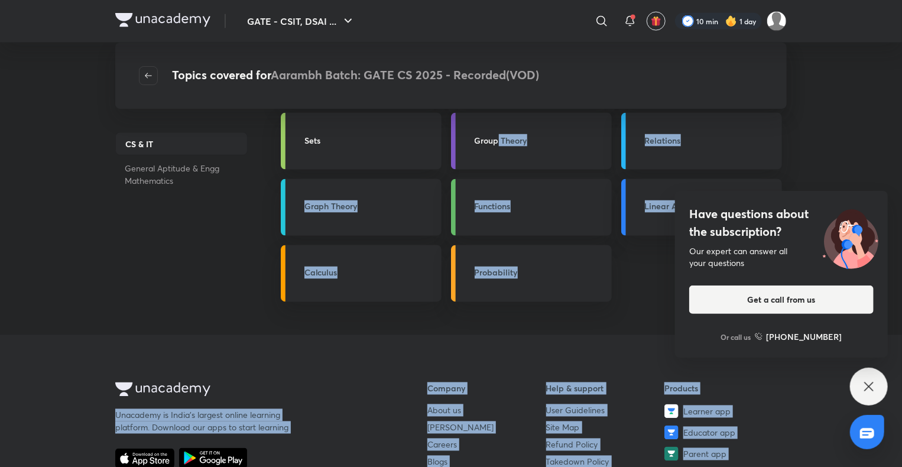
scroll to position [3221, 0]
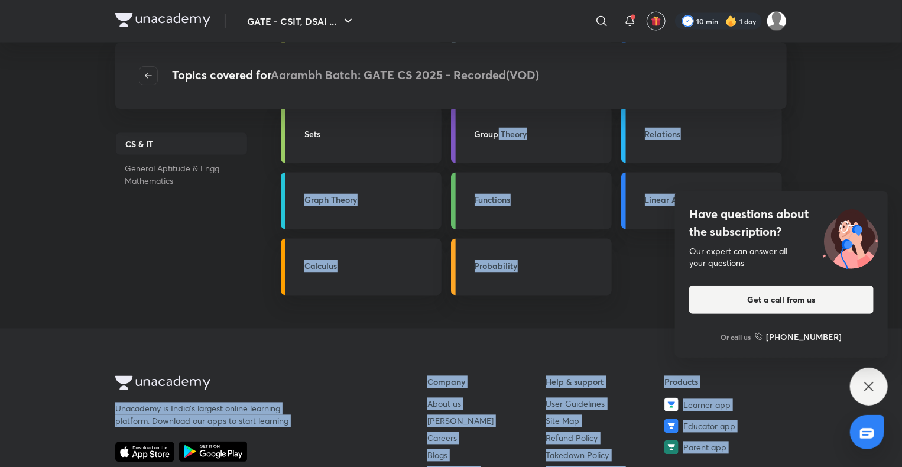
click at [873, 401] on div "Have questions about the subscription? Our expert can answer all your questions…" at bounding box center [869, 387] width 38 height 38
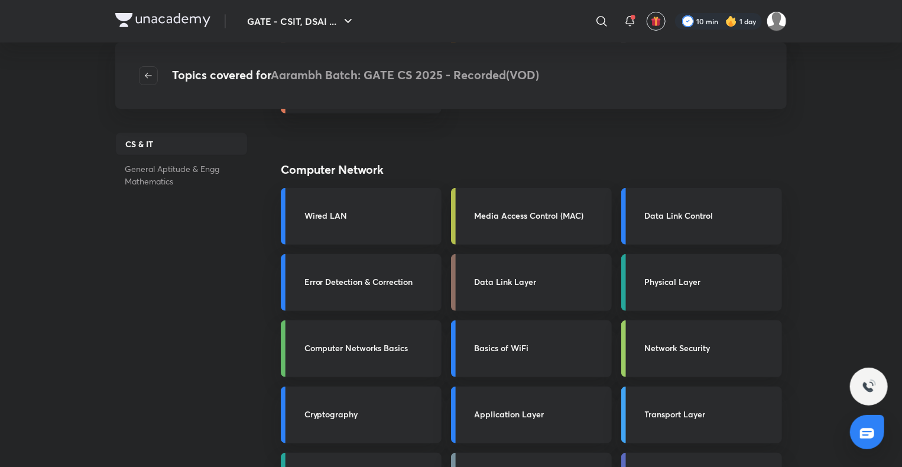
scroll to position [0, 0]
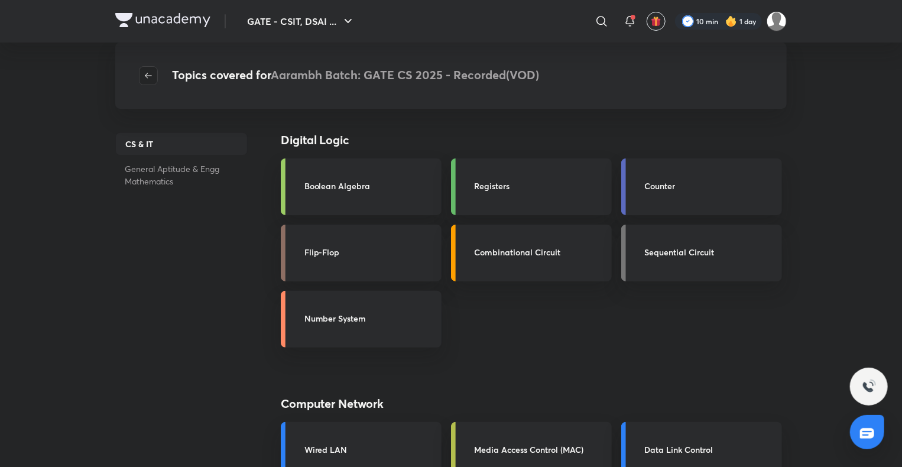
click at [144, 78] on icon "button" at bounding box center [148, 75] width 9 height 9
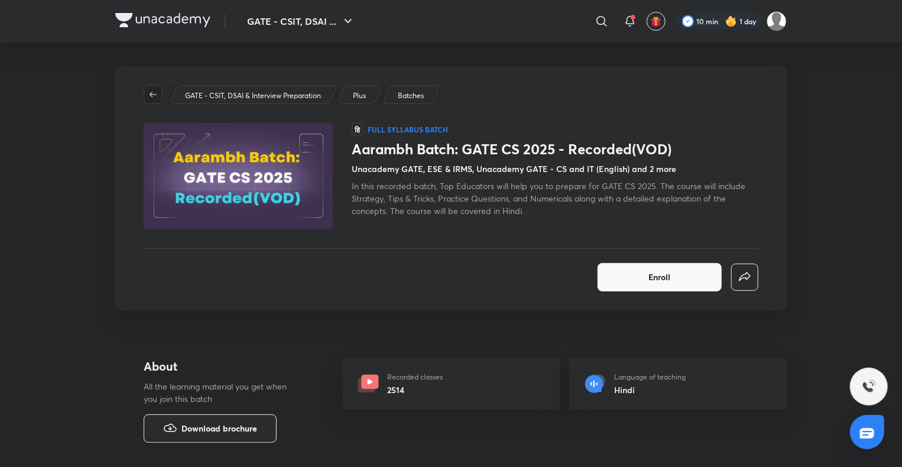
click at [156, 95] on icon "button" at bounding box center [153, 94] width 7 height 5
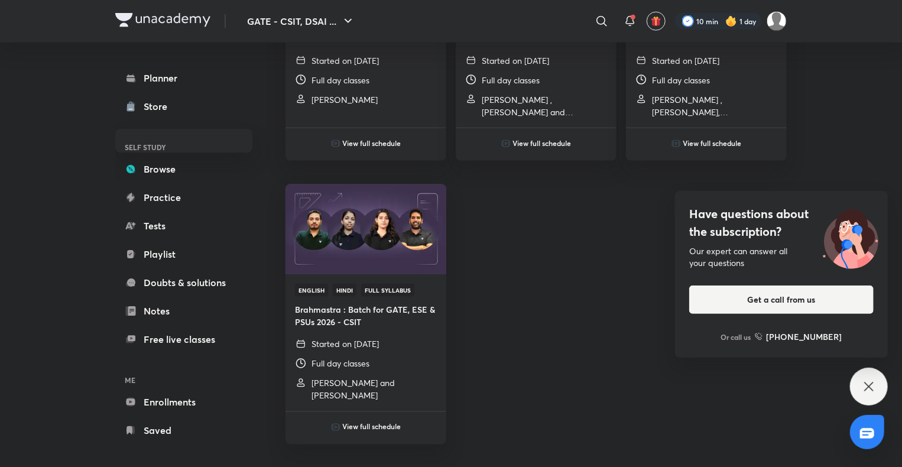
scroll to position [841, 0]
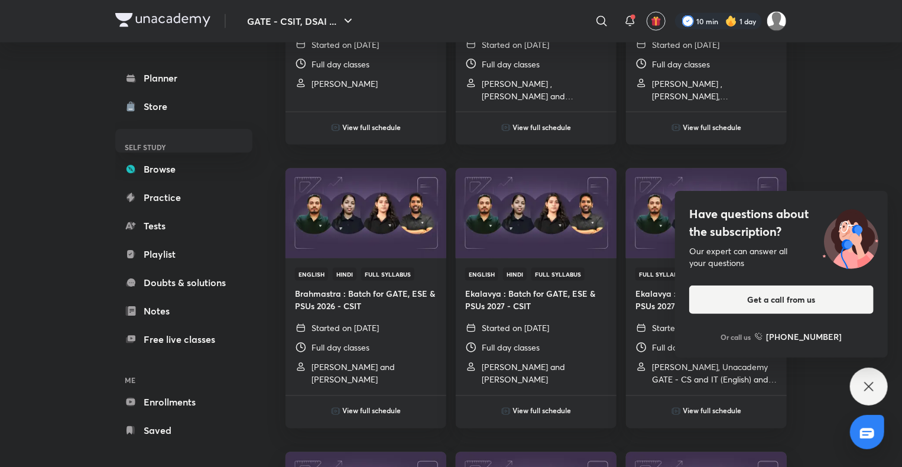
click at [874, 389] on icon at bounding box center [869, 387] width 14 height 14
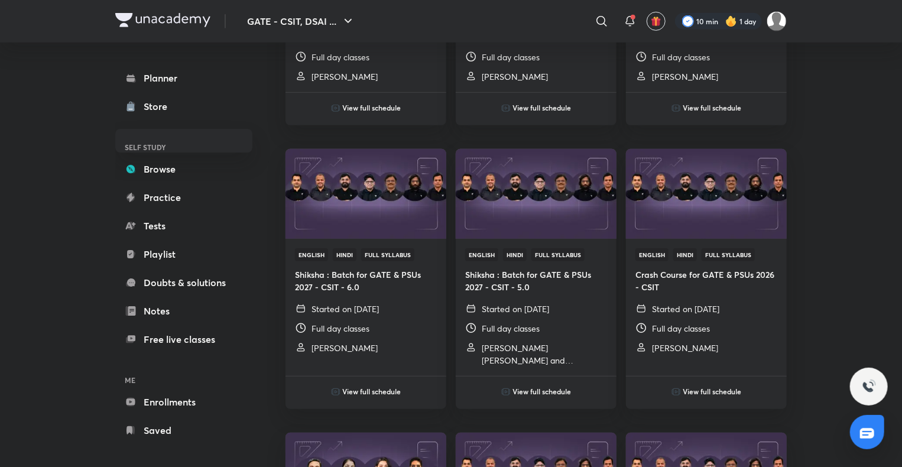
scroll to position [0, 0]
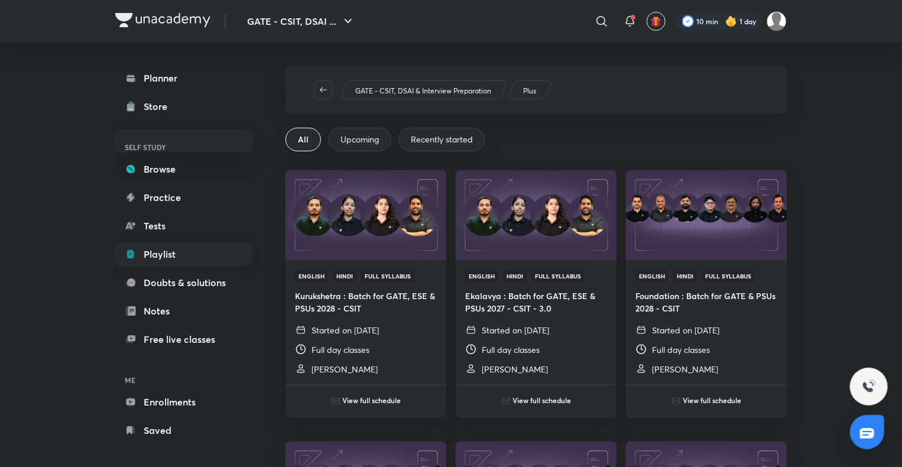
click at [190, 254] on link "Playlist" at bounding box center [183, 254] width 137 height 24
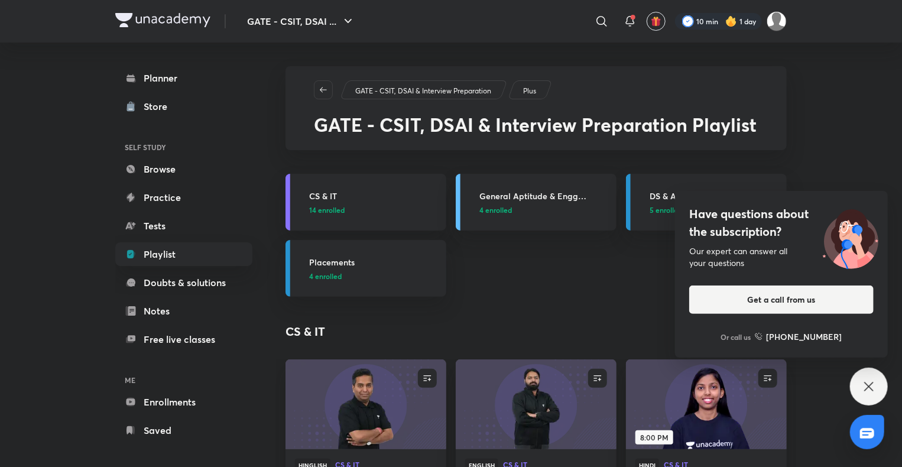
click at [868, 391] on icon at bounding box center [869, 387] width 14 height 14
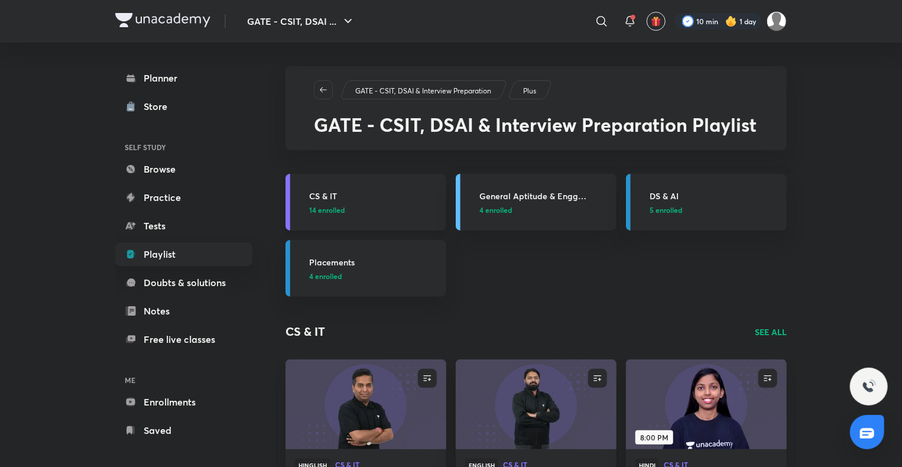
click at [335, 193] on h3 "CS & IT" at bounding box center [374, 196] width 130 height 12
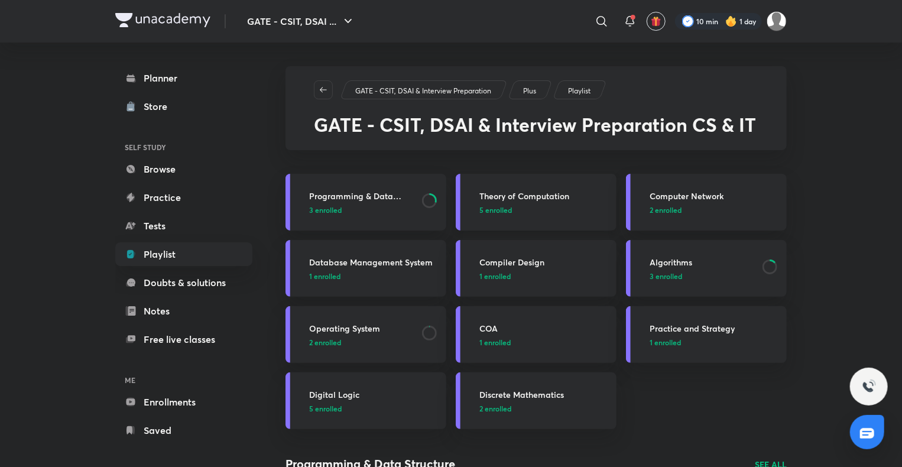
click at [521, 195] on h3 "Theory of Computation" at bounding box center [545, 196] width 130 height 12
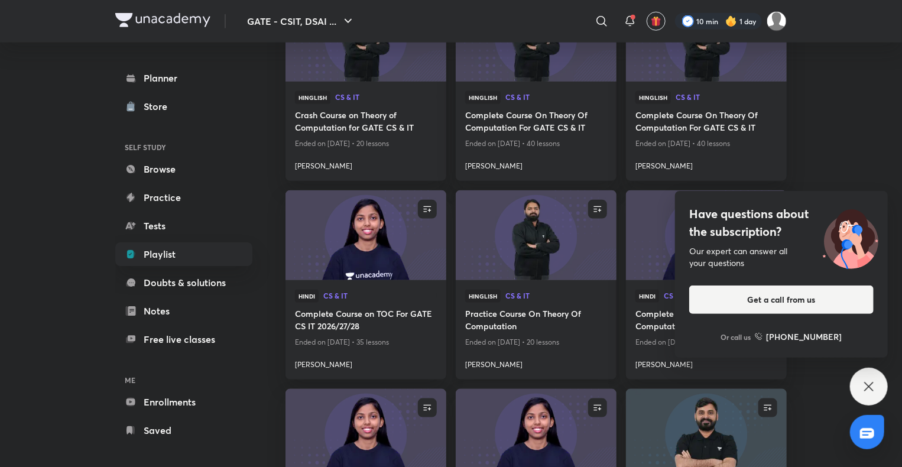
scroll to position [636, 0]
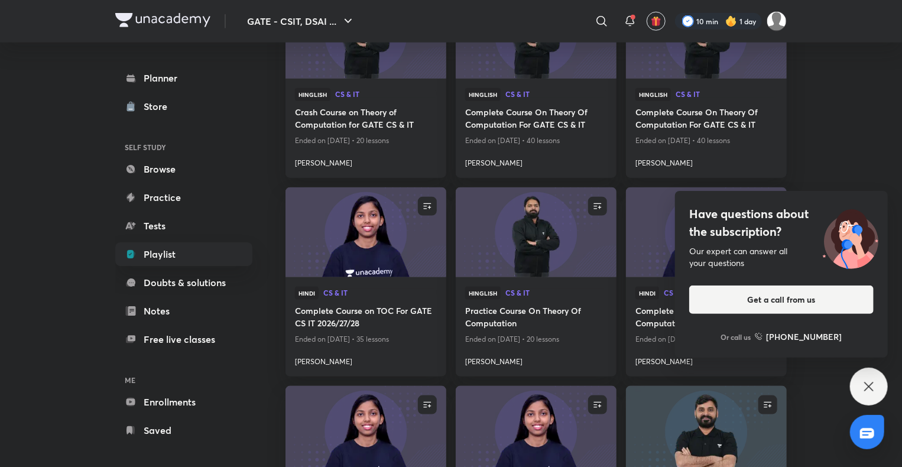
click at [873, 390] on icon at bounding box center [869, 387] width 14 height 14
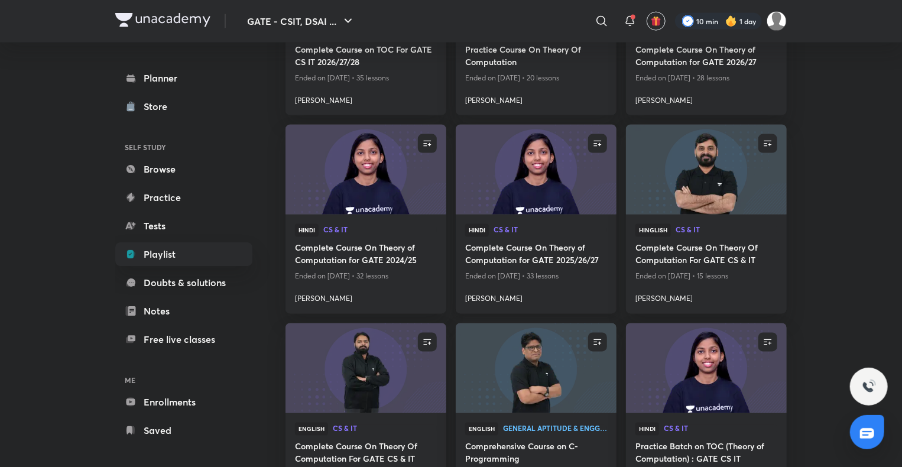
scroll to position [900, 0]
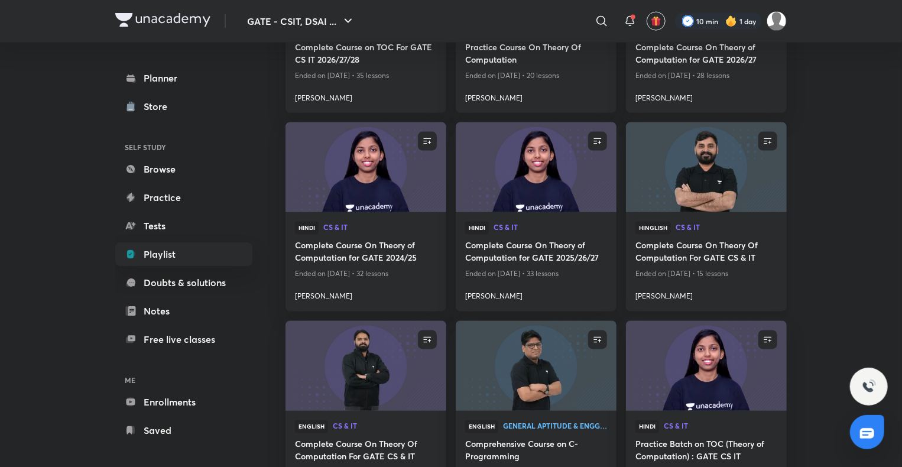
click at [711, 251] on h4 "Complete Course On Theory Of Computation For GATE CS & IT" at bounding box center [707, 253] width 142 height 27
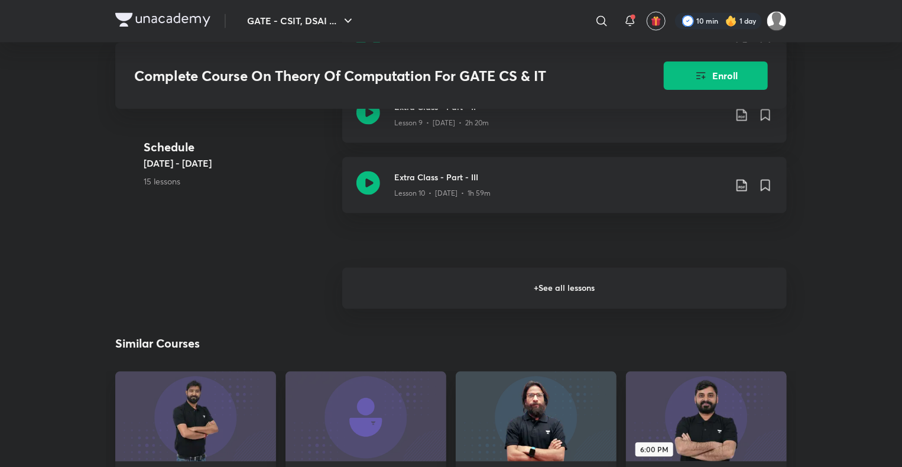
scroll to position [1130, 0]
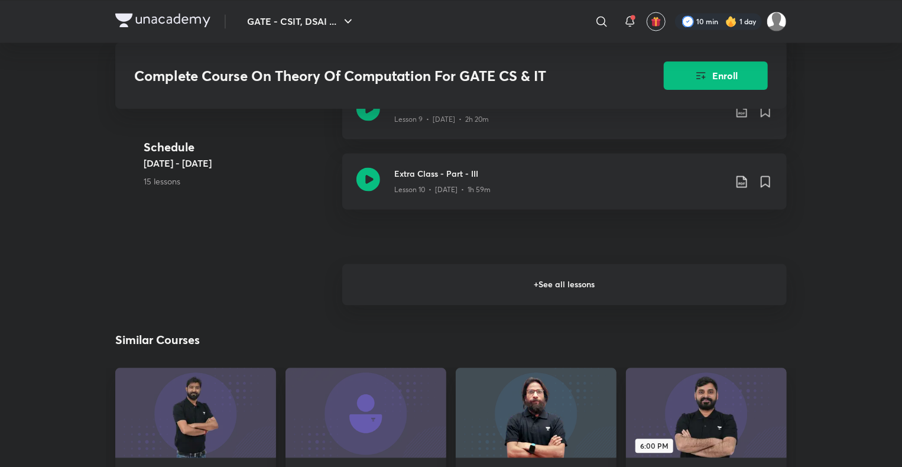
click at [499, 279] on h6 "+ See all lessons" at bounding box center [564, 284] width 445 height 41
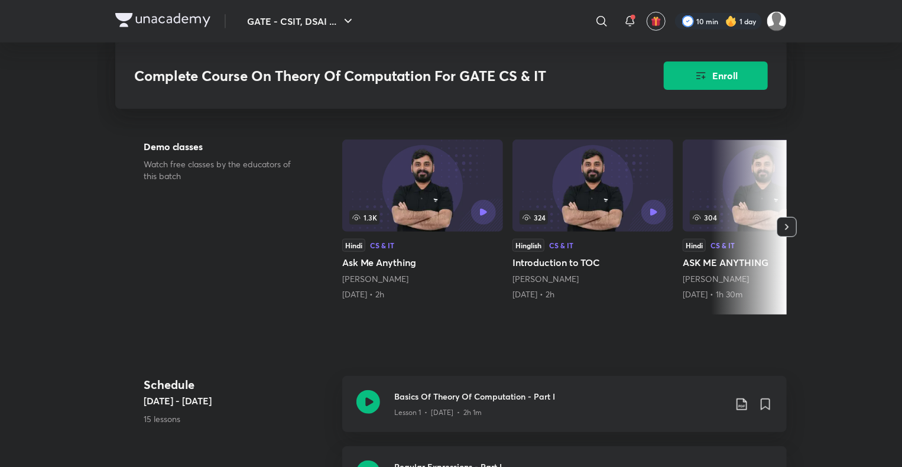
scroll to position [0, 0]
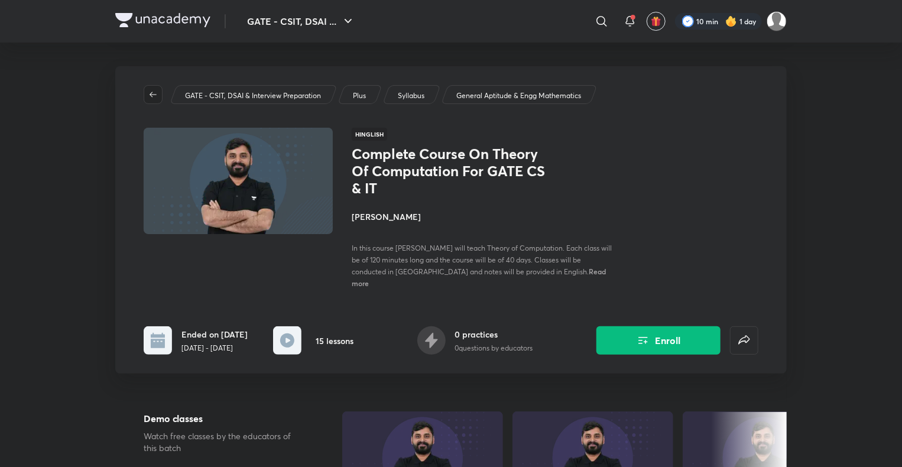
click at [149, 93] on icon "button" at bounding box center [152, 94] width 9 height 9
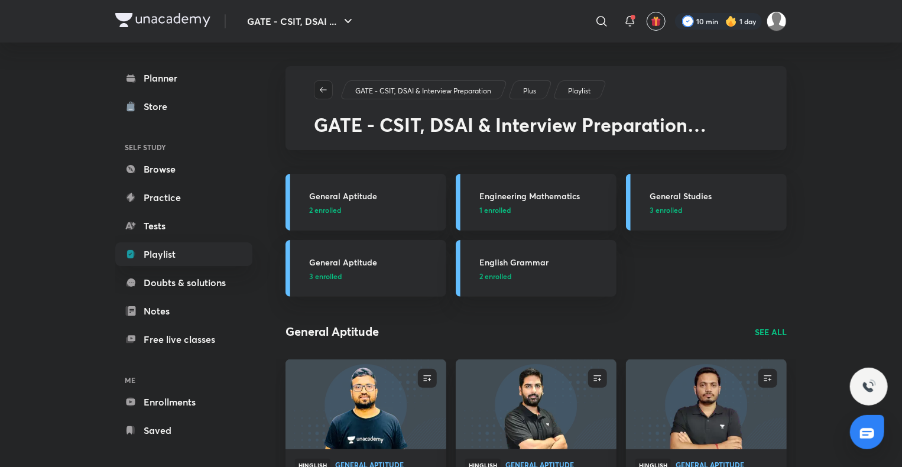
click at [323, 88] on icon "button" at bounding box center [323, 89] width 9 height 9
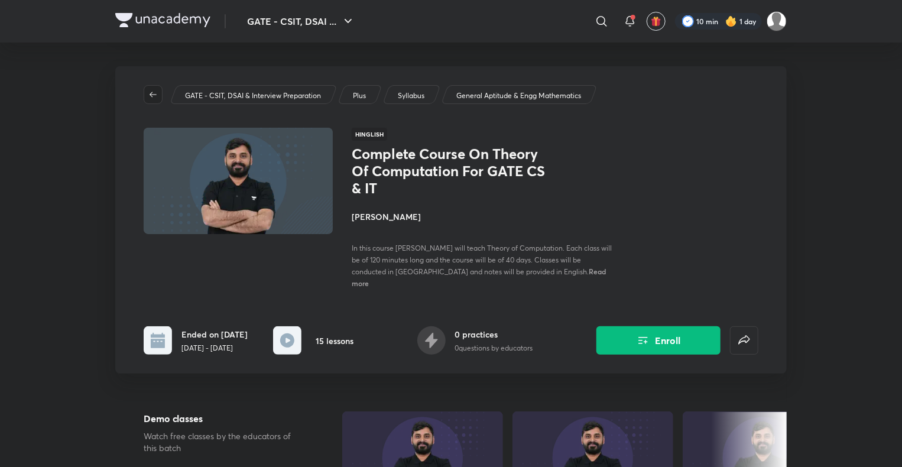
click at [148, 94] on span "button" at bounding box center [153, 94] width 18 height 9
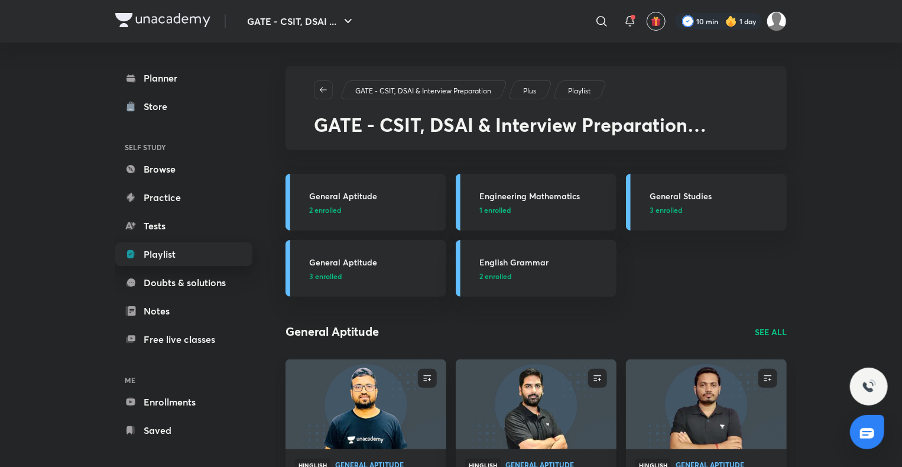
click at [151, 258] on link "Playlist" at bounding box center [183, 254] width 137 height 24
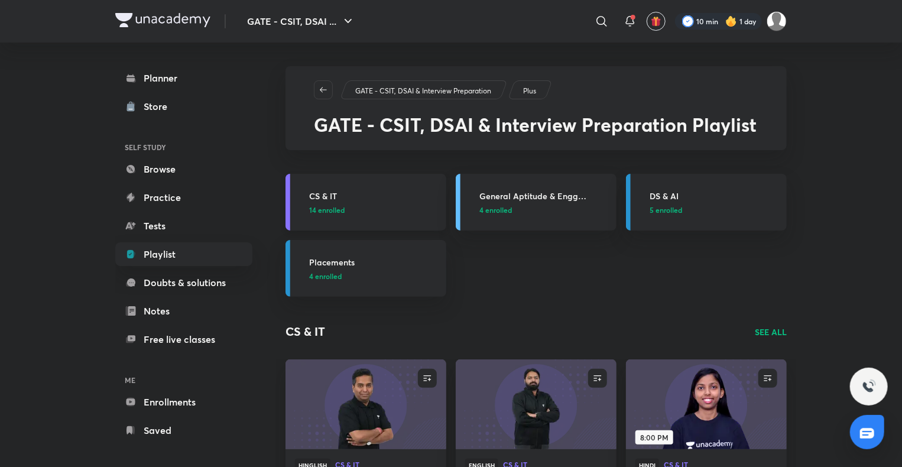
click at [326, 202] on h3 "CS & IT" at bounding box center [374, 196] width 130 height 12
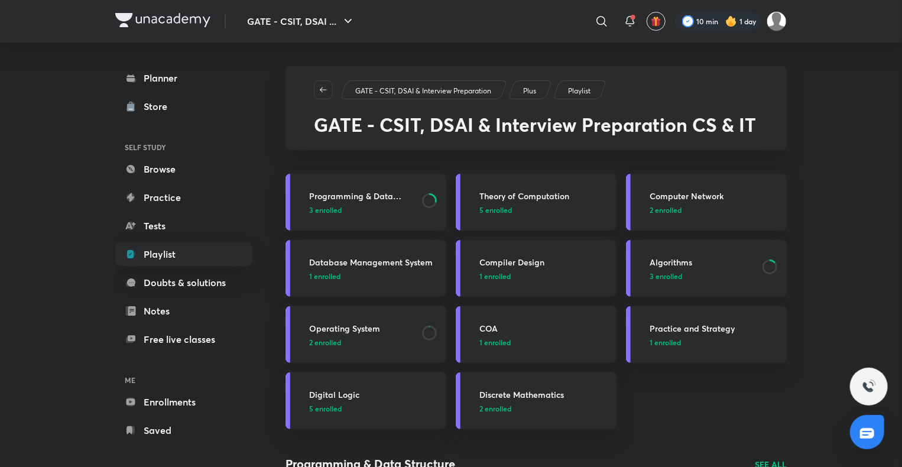
click at [556, 193] on h3 "Theory of Computation" at bounding box center [545, 196] width 130 height 12
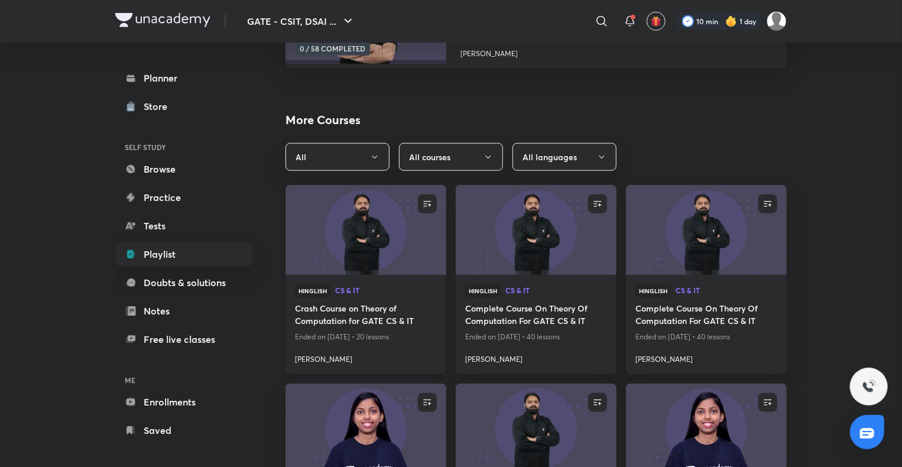
scroll to position [440, 0]
click at [383, 310] on h4 "Crash Course on Theory of Computation for GATE CS & IT" at bounding box center [366, 315] width 142 height 27
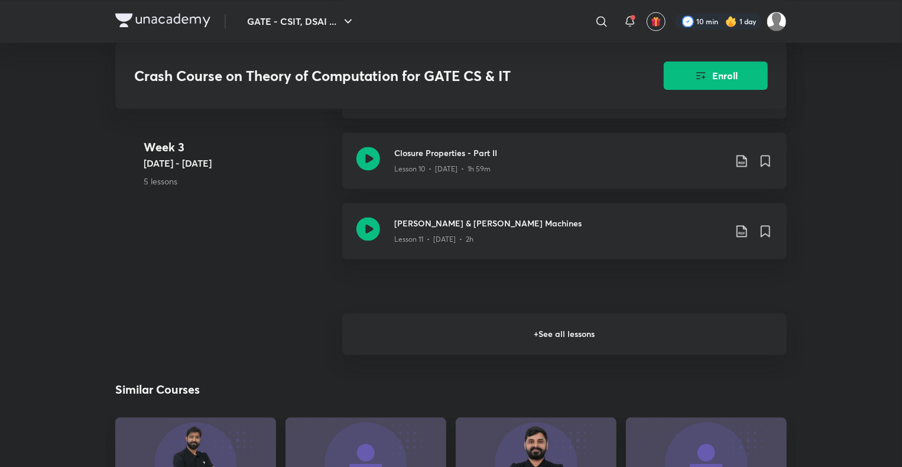
scroll to position [1192, 0]
click at [500, 344] on h6 "+ See all lessons" at bounding box center [564, 333] width 445 height 41
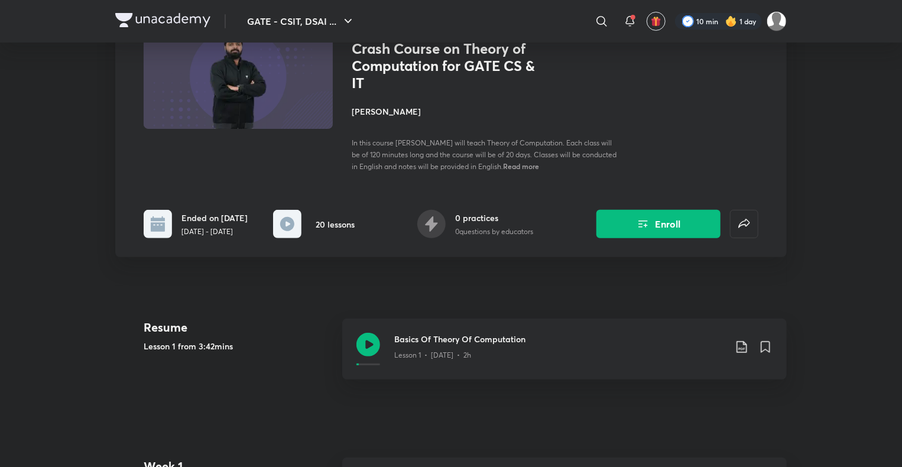
scroll to position [0, 0]
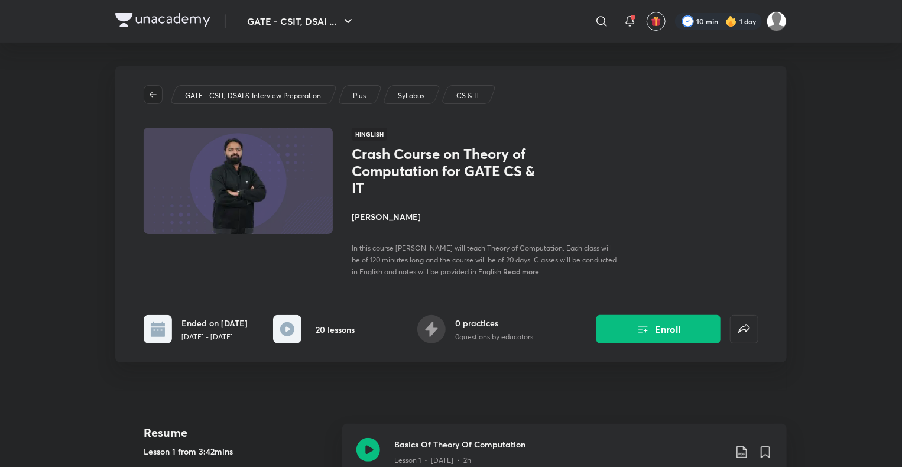
click at [154, 91] on icon "button" at bounding box center [152, 94] width 9 height 9
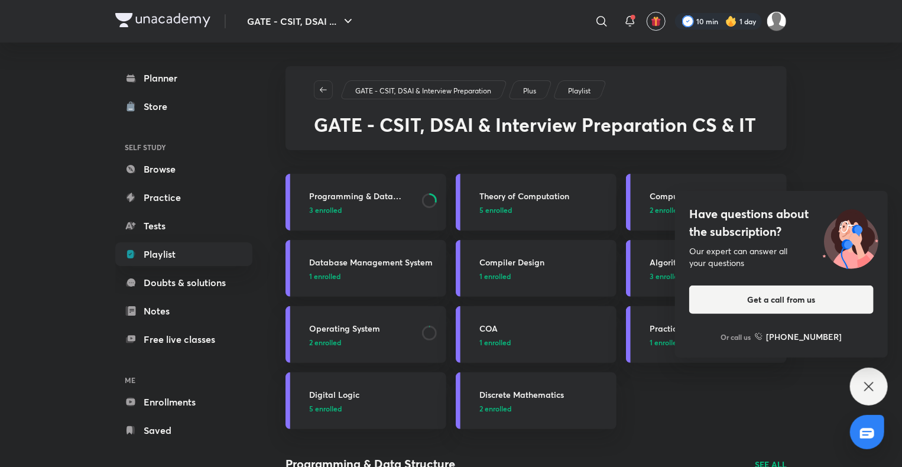
click at [873, 389] on icon at bounding box center [869, 387] width 14 height 14
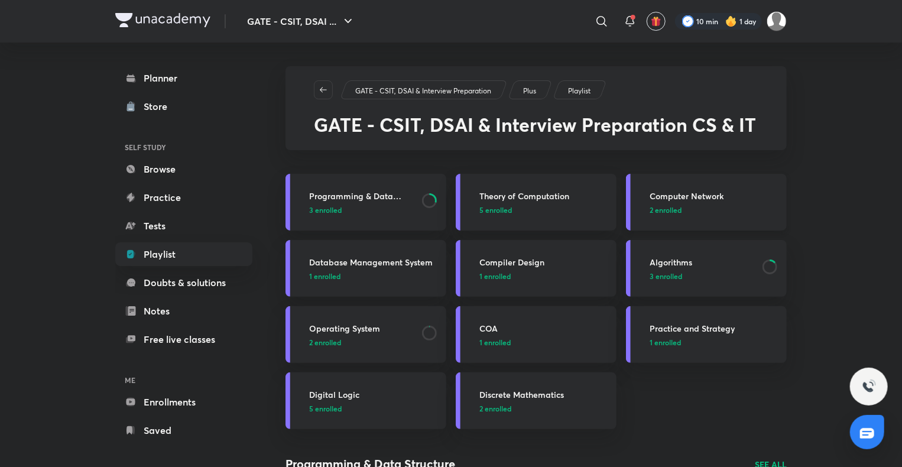
click at [705, 193] on h3 "Computer Network" at bounding box center [715, 196] width 130 height 12
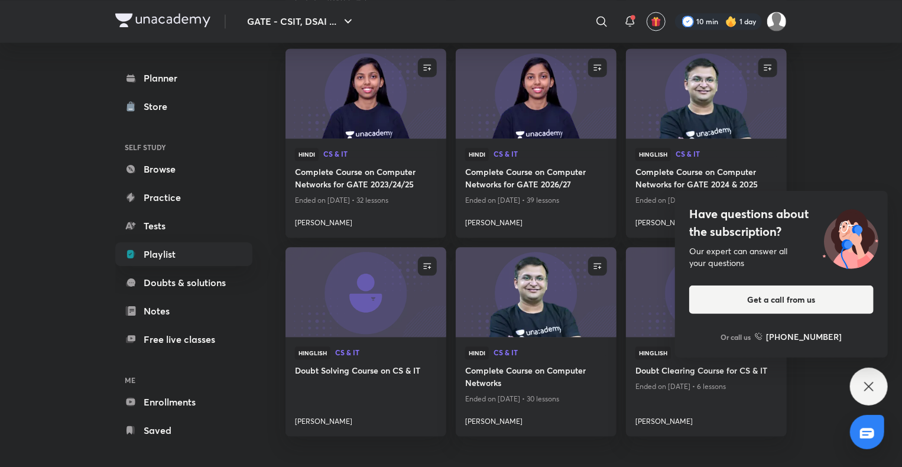
scroll to position [1290, 0]
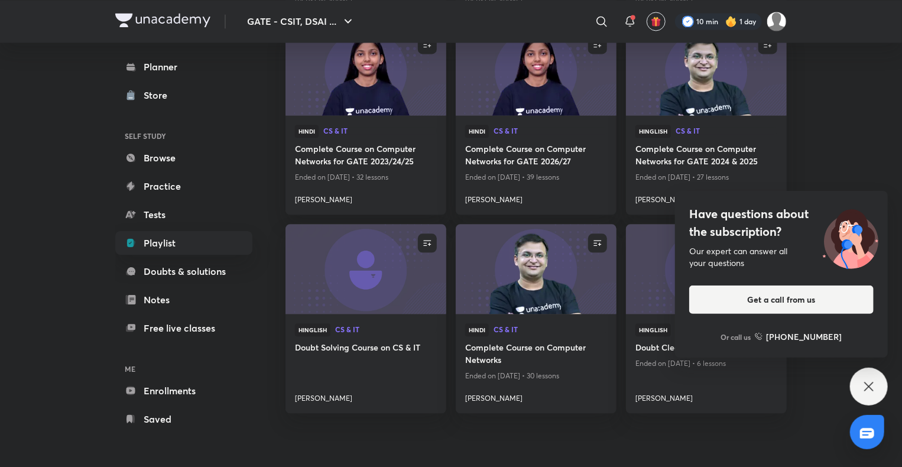
click at [864, 384] on icon at bounding box center [869, 387] width 14 height 14
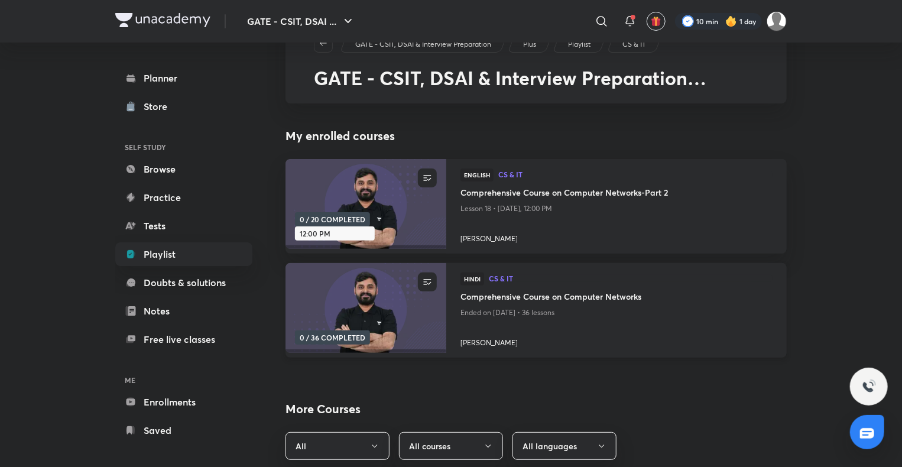
scroll to position [0, 0]
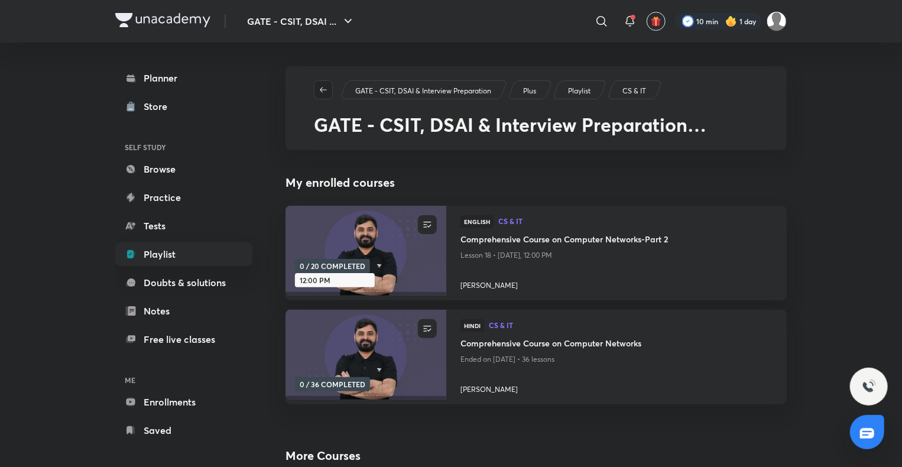
click at [321, 86] on icon "button" at bounding box center [323, 89] width 9 height 9
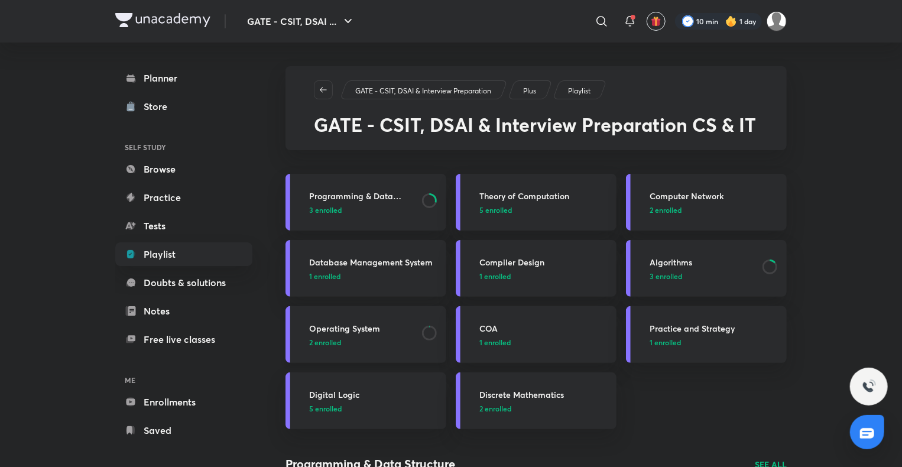
click at [376, 326] on h3 "Operating System" at bounding box center [362, 328] width 106 height 12
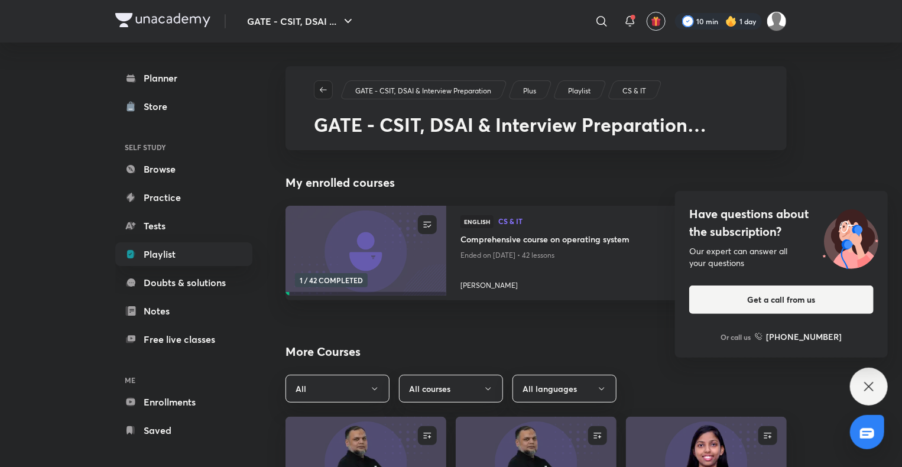
click at [320, 89] on icon "button" at bounding box center [323, 89] width 9 height 9
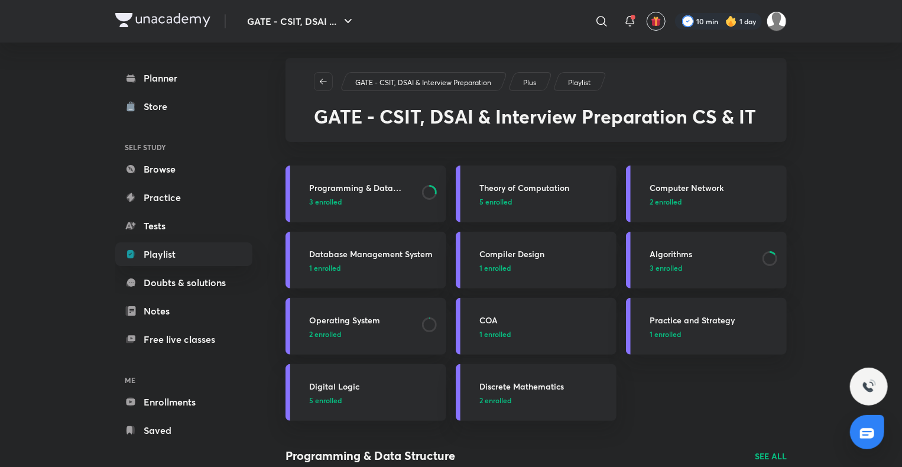
scroll to position [7, 0]
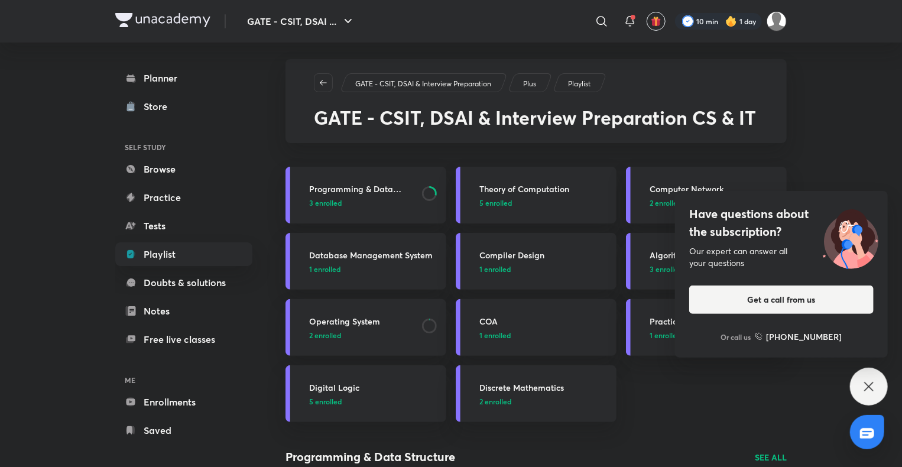
click at [866, 384] on icon at bounding box center [869, 387] width 14 height 14
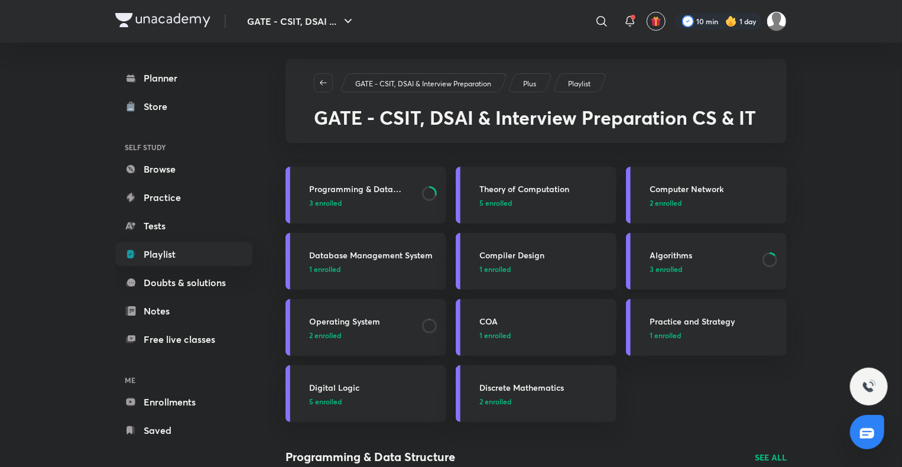
click at [683, 257] on h3 "Algorithms" at bounding box center [703, 255] width 106 height 12
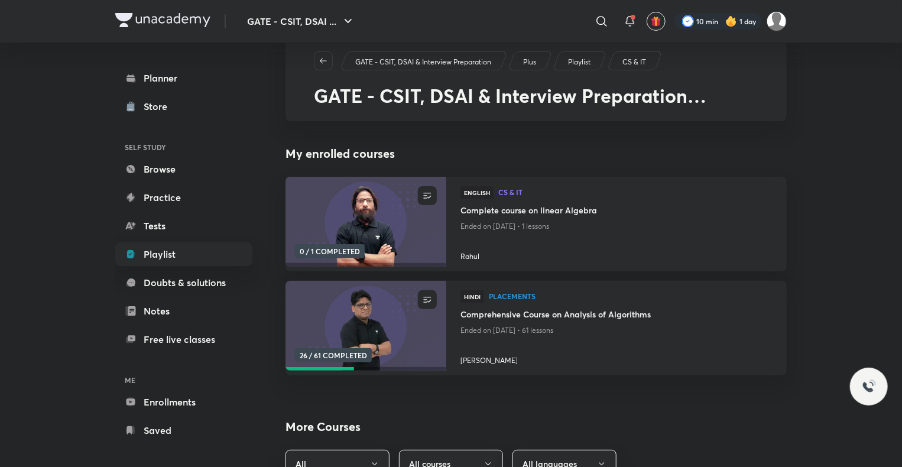
scroll to position [38, 0]
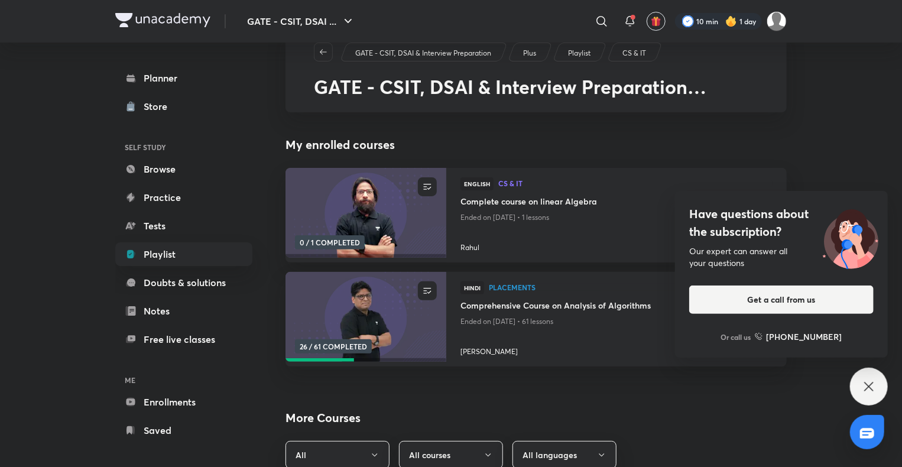
click at [860, 387] on div "Have questions about the subscription? Our expert can answer all your questions…" at bounding box center [869, 387] width 38 height 38
